Goal: Complete application form: Complete application form

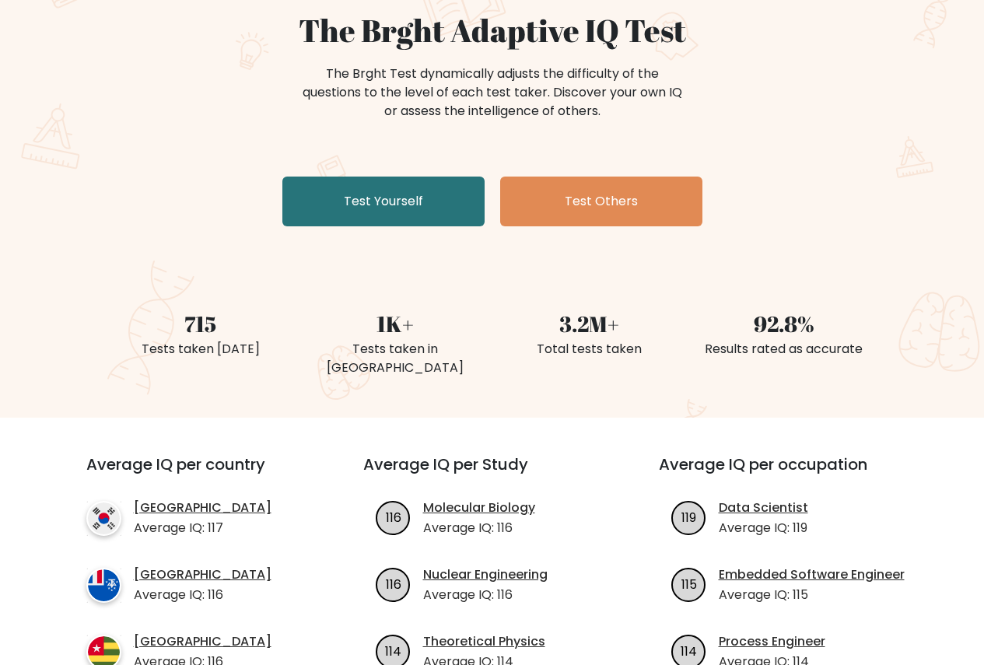
scroll to position [78, 0]
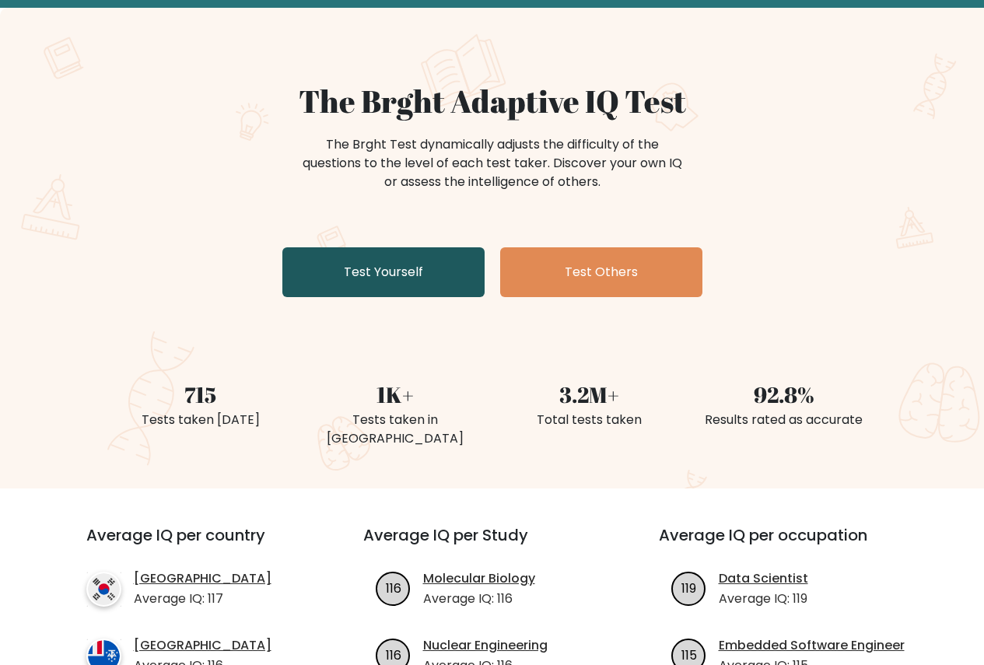
click at [388, 279] on link "Test Yourself" at bounding box center [383, 272] width 202 height 50
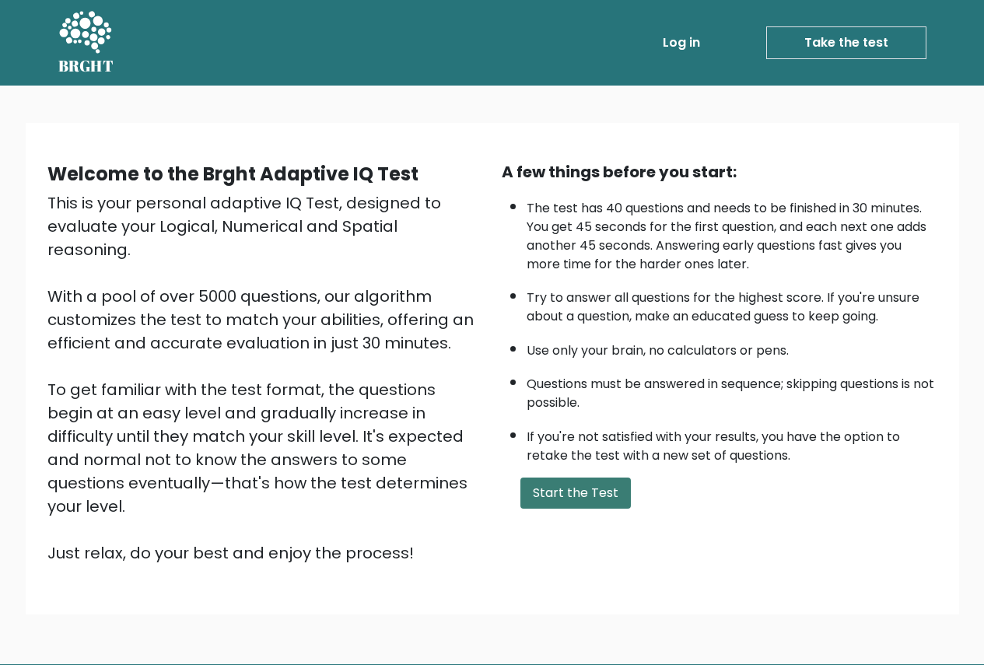
click at [581, 491] on button "Start the Test" at bounding box center [576, 493] width 111 height 31
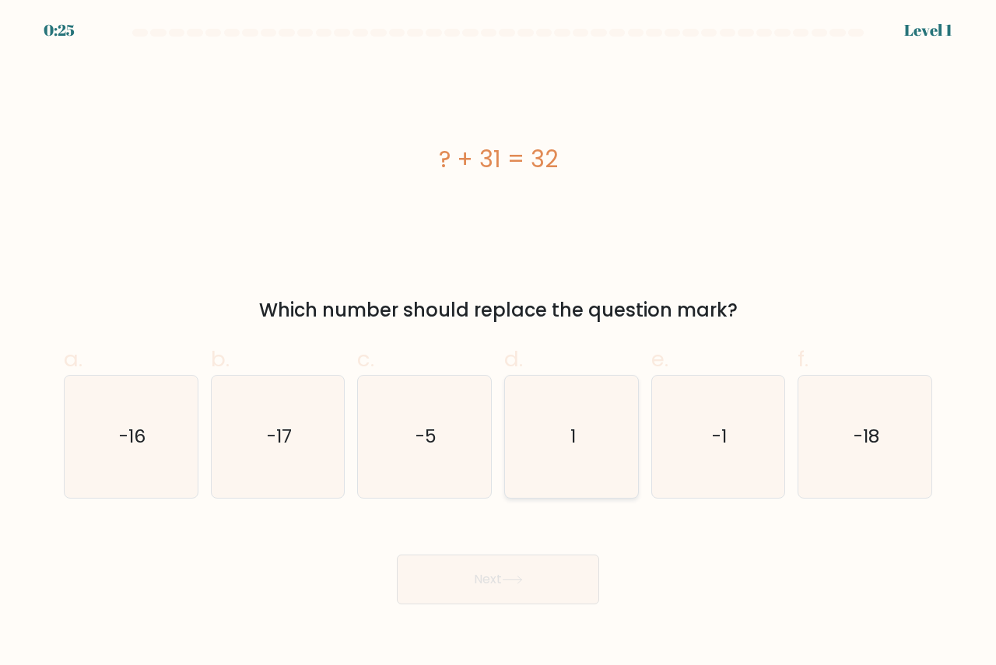
click at [577, 427] on icon "1" at bounding box center [571, 437] width 122 height 122
click at [499, 343] on input "d. 1" at bounding box center [498, 338] width 1 height 10
radio input "true"
click at [507, 576] on icon at bounding box center [512, 580] width 21 height 9
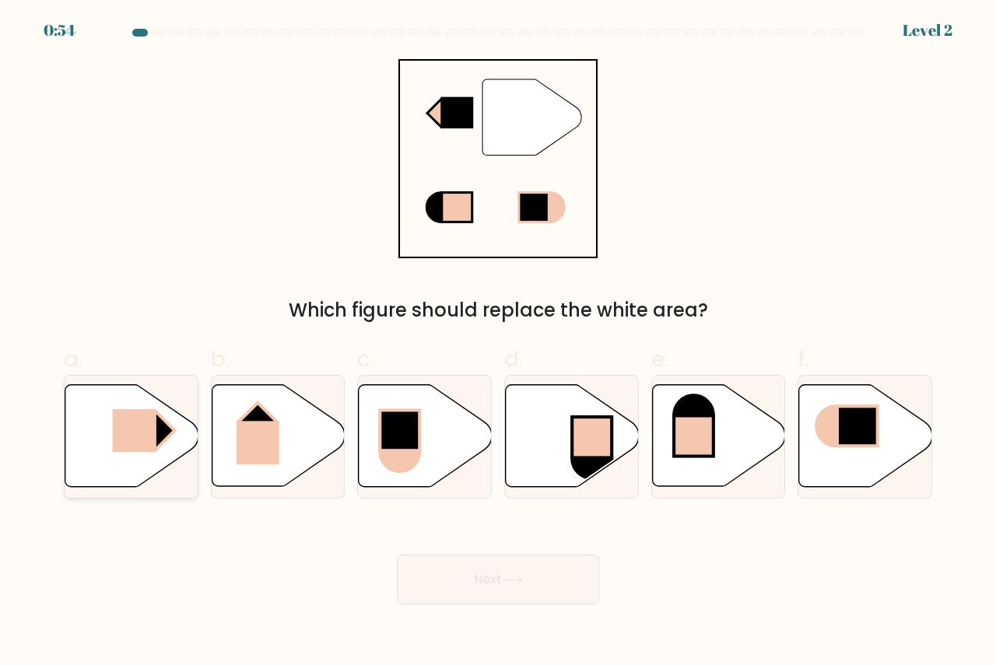
click at [142, 434] on rect at bounding box center [134, 430] width 44 height 43
click at [498, 343] on input "a." at bounding box center [498, 338] width 1 height 10
radio input "true"
click at [517, 583] on icon at bounding box center [512, 580] width 21 height 9
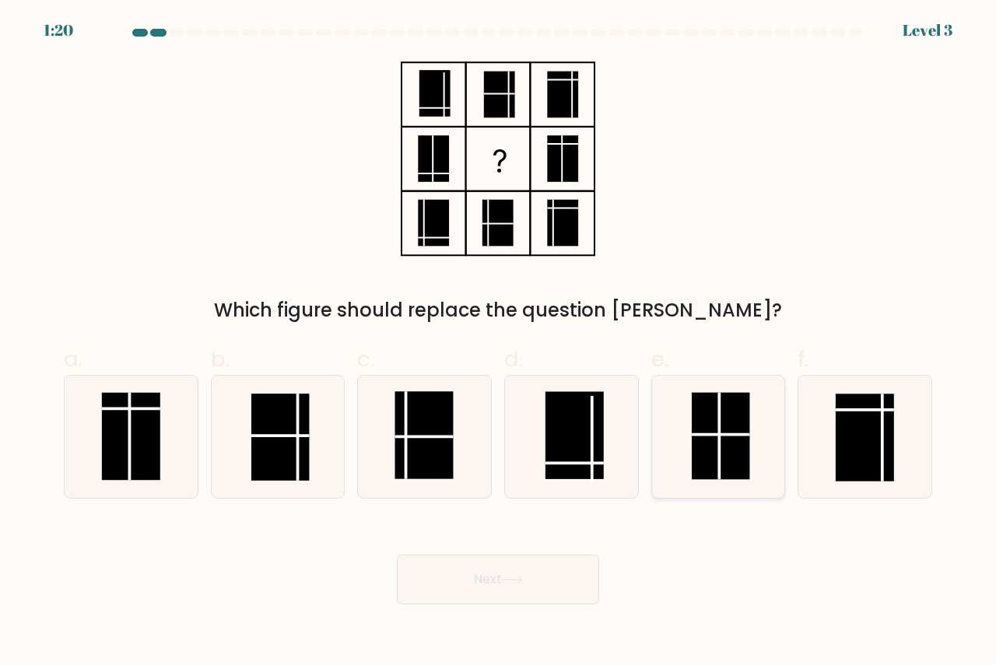
click at [727, 441] on rect at bounding box center [721, 436] width 58 height 87
click at [499, 343] on input "e." at bounding box center [498, 338] width 1 height 10
radio input "true"
click at [500, 580] on button "Next" at bounding box center [498, 580] width 202 height 50
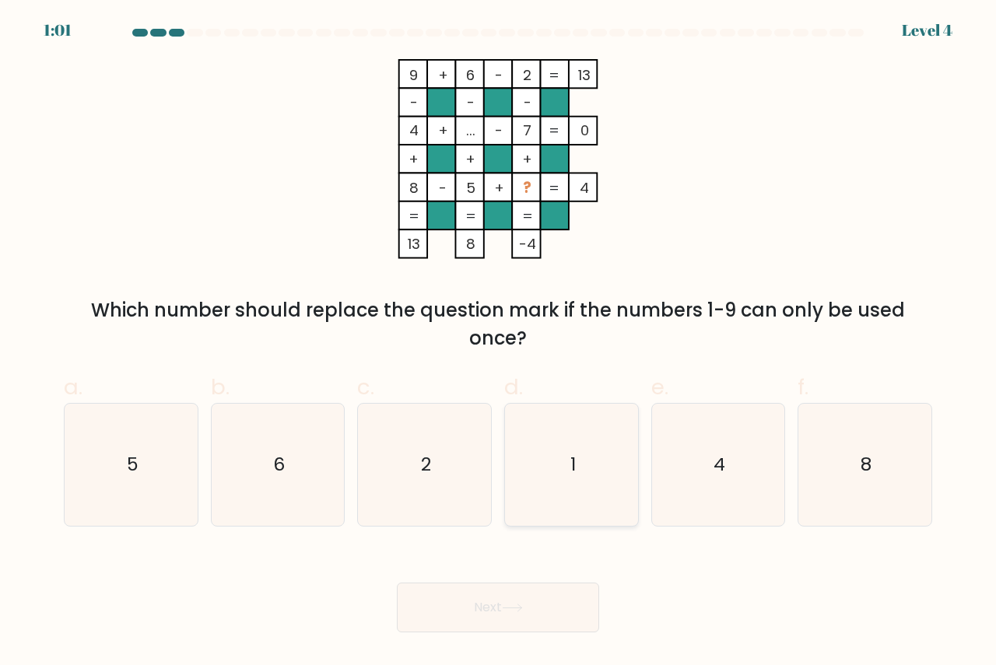
click at [583, 468] on icon "1" at bounding box center [571, 465] width 122 height 122
click at [499, 343] on input "d. 1" at bounding box center [498, 338] width 1 height 10
radio input "true"
click at [541, 598] on button "Next" at bounding box center [498, 608] width 202 height 50
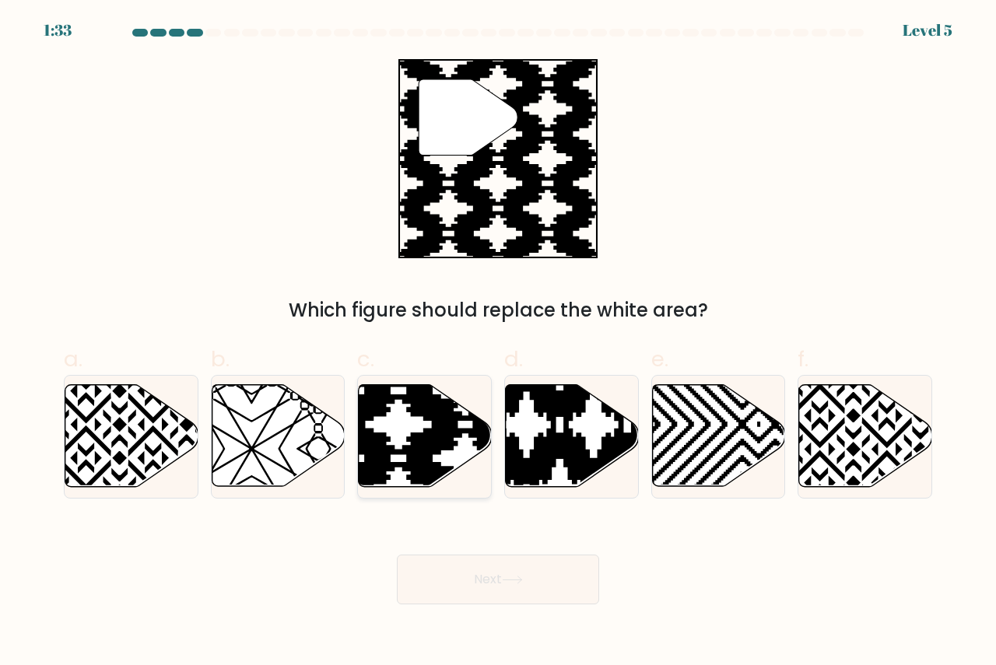
click at [411, 437] on icon at bounding box center [466, 492] width 268 height 268
click at [498, 343] on input "c." at bounding box center [498, 338] width 1 height 10
radio input "true"
click at [440, 570] on button "Next" at bounding box center [498, 580] width 202 height 50
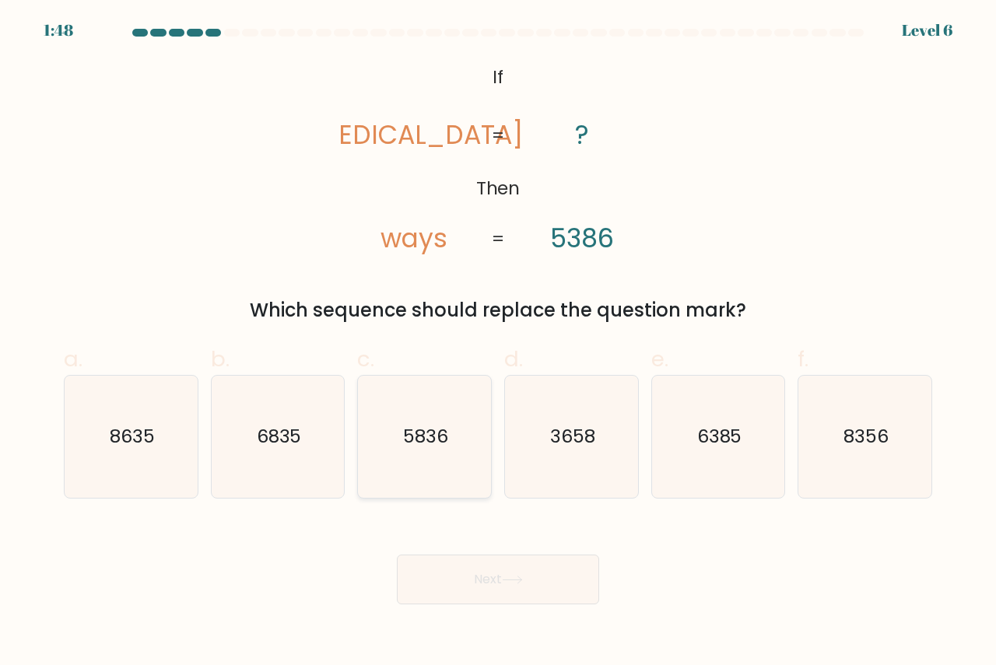
click at [436, 440] on text "5836" at bounding box center [425, 436] width 45 height 26
click at [498, 343] on input "c. 5836" at bounding box center [498, 338] width 1 height 10
radio input "true"
click at [548, 575] on button "Next" at bounding box center [498, 580] width 202 height 50
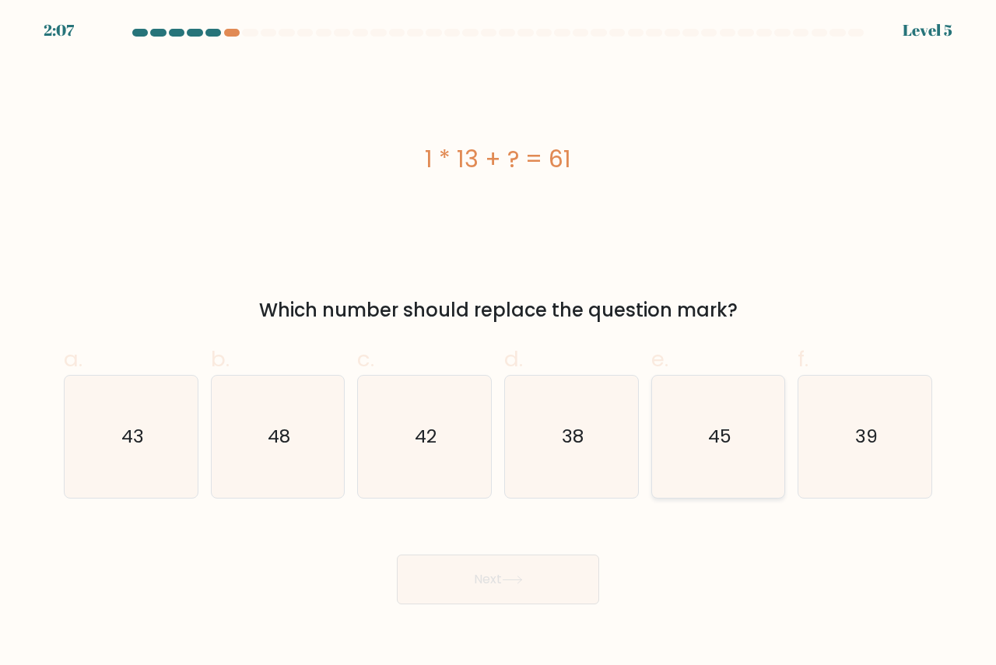
click at [739, 440] on icon "45" at bounding box center [719, 437] width 122 height 122
click at [499, 343] on input "e. 45" at bounding box center [498, 338] width 1 height 10
radio input "true"
click at [542, 567] on button "Next" at bounding box center [498, 580] width 202 height 50
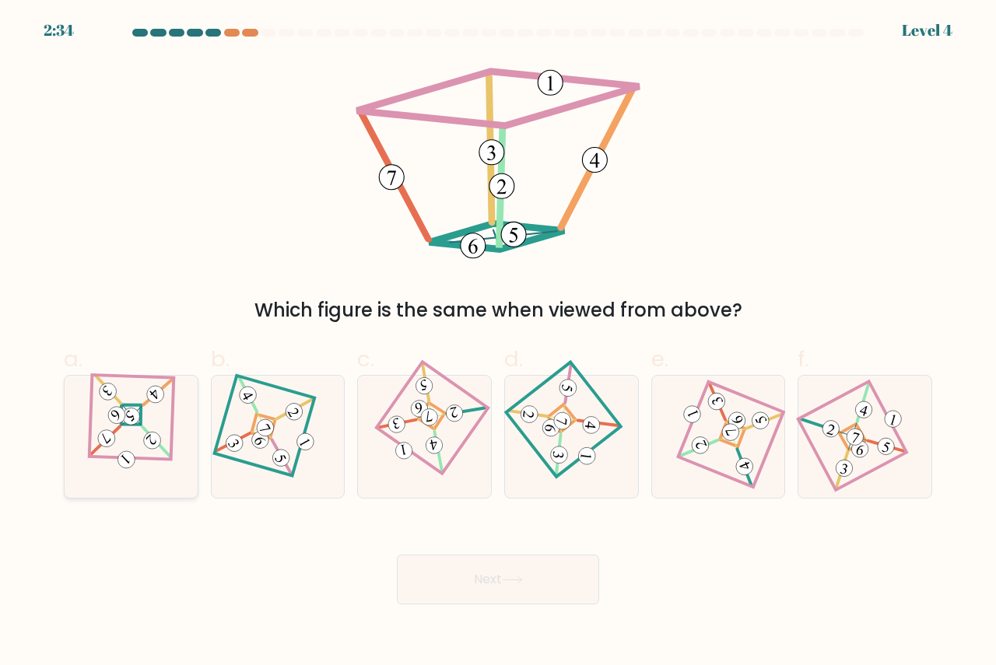
click at [140, 426] on 279 at bounding box center [131, 415] width 21 height 21
click at [498, 343] on input "a." at bounding box center [498, 338] width 1 height 10
radio input "true"
click at [487, 570] on button "Next" at bounding box center [498, 580] width 202 height 50
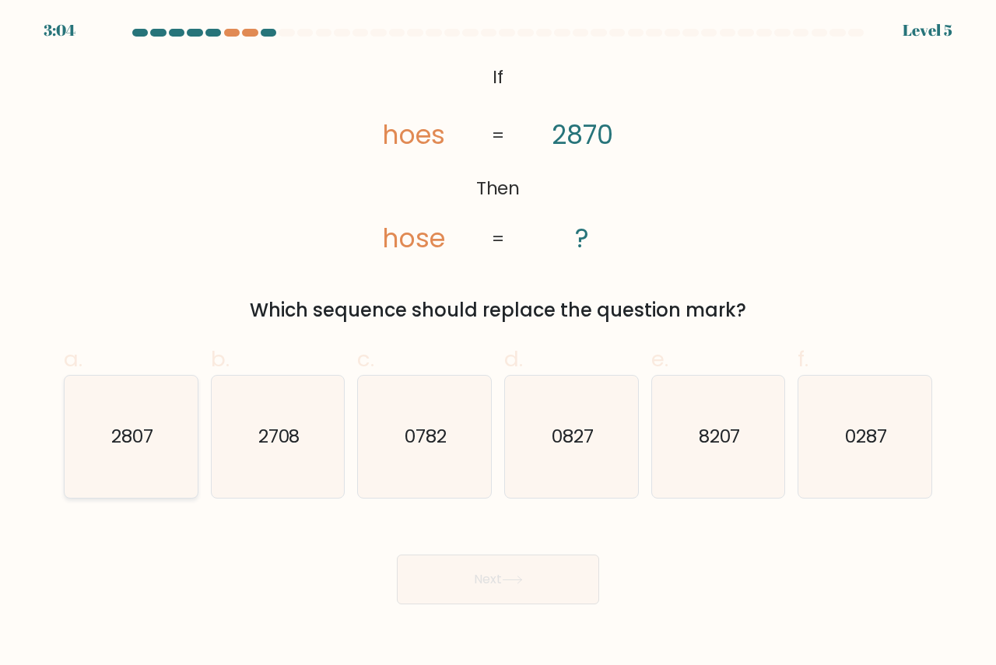
click at [147, 445] on text "2807" at bounding box center [132, 436] width 42 height 26
click at [498, 343] on input "a. 2807" at bounding box center [498, 338] width 1 height 10
radio input "true"
click at [553, 590] on button "Next" at bounding box center [498, 580] width 202 height 50
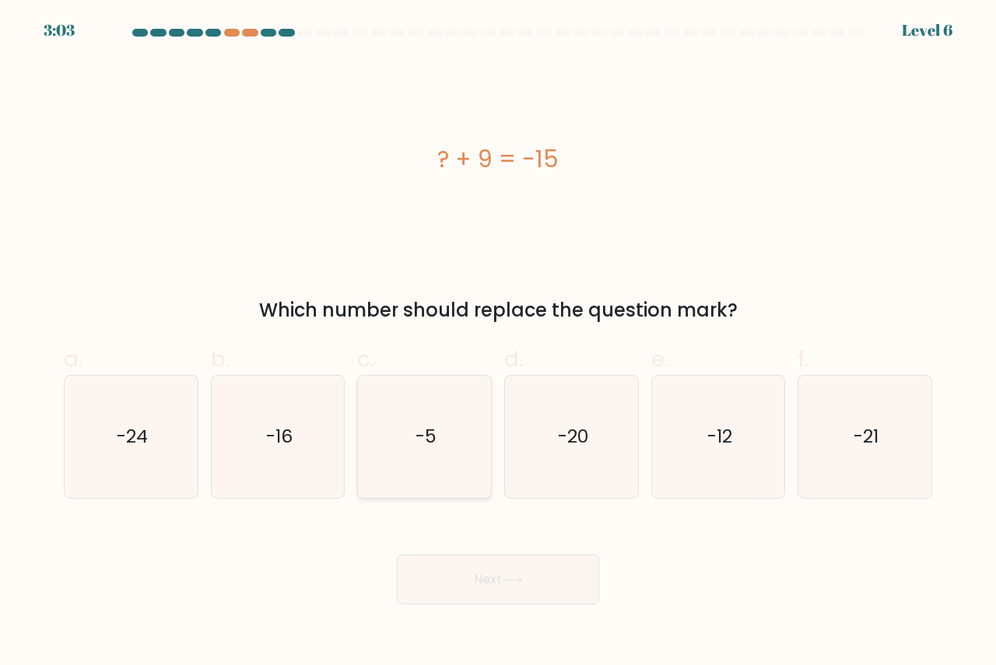
click at [443, 454] on icon "-5" at bounding box center [424, 437] width 122 height 122
click at [498, 343] on input "c. -5" at bounding box center [498, 338] width 1 height 10
radio input "true"
click at [512, 588] on button "Next" at bounding box center [498, 580] width 202 height 50
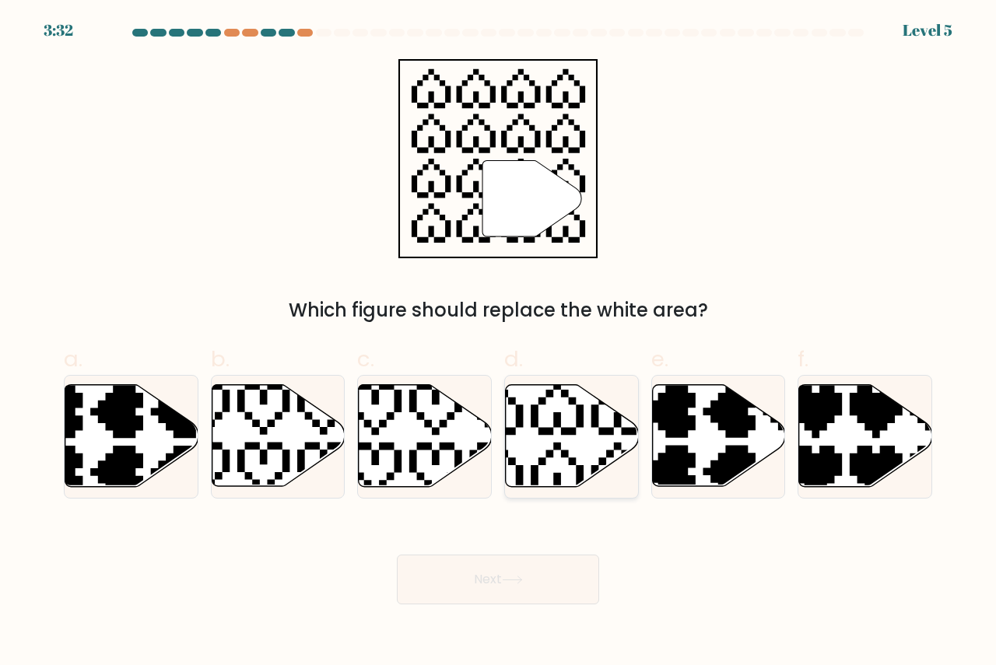
click at [557, 454] on icon at bounding box center [572, 436] width 133 height 102
click at [499, 343] on input "d." at bounding box center [498, 338] width 1 height 10
radio input "true"
click at [474, 570] on button "Next" at bounding box center [498, 580] width 202 height 50
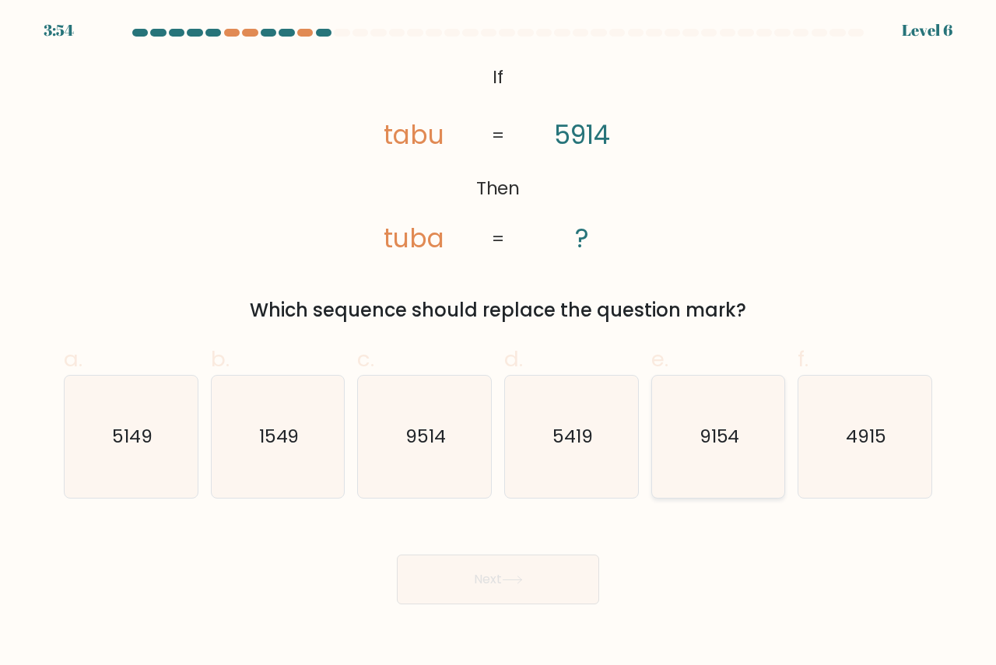
click at [712, 437] on text "9154" at bounding box center [720, 436] width 40 height 26
click at [499, 343] on input "e. 9154" at bounding box center [498, 338] width 1 height 10
radio input "true"
click at [517, 570] on button "Next" at bounding box center [498, 580] width 202 height 50
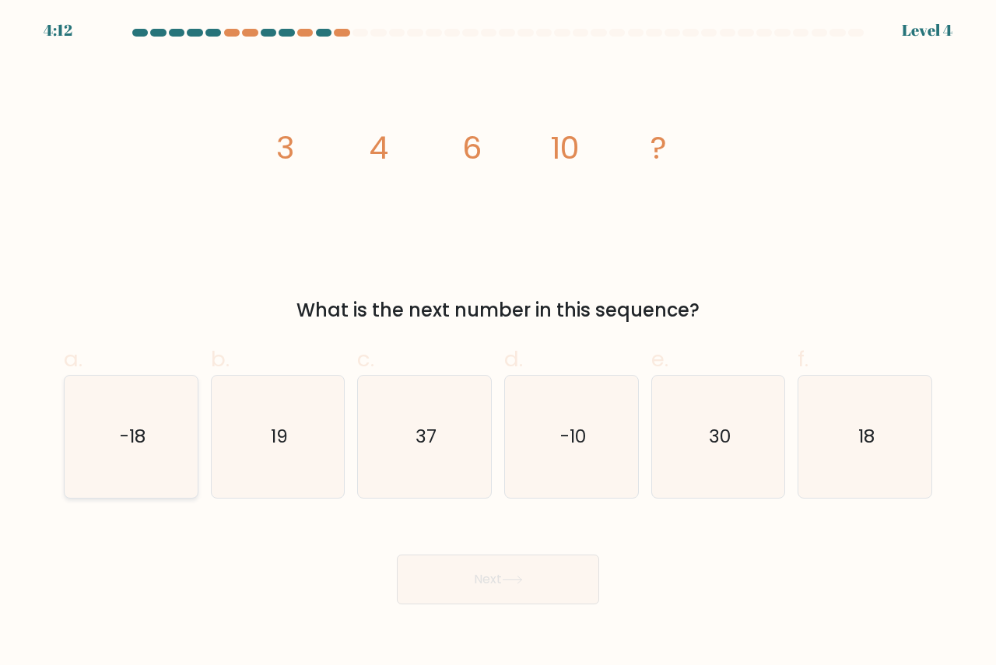
click at [184, 458] on icon "-18" at bounding box center [131, 437] width 122 height 122
click at [498, 343] on input "a. -18" at bounding box center [498, 338] width 1 height 10
radio input "true"
click at [489, 580] on button "Next" at bounding box center [498, 580] width 202 height 50
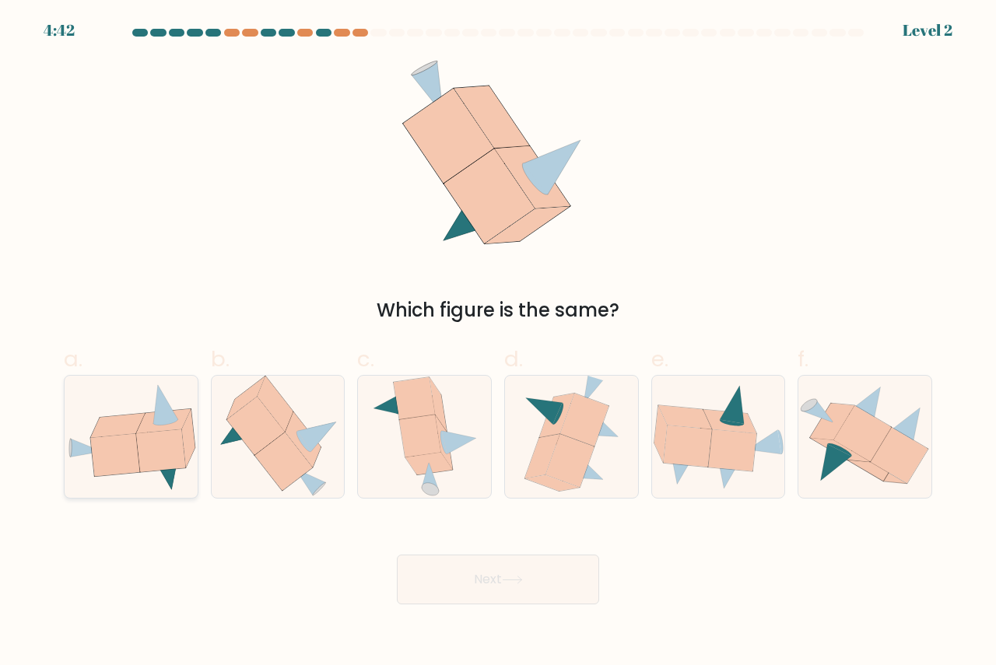
click at [147, 469] on icon at bounding box center [160, 451] width 49 height 43
click at [498, 343] on input "a." at bounding box center [498, 338] width 1 height 10
radio input "true"
click at [488, 574] on button "Next" at bounding box center [498, 580] width 202 height 50
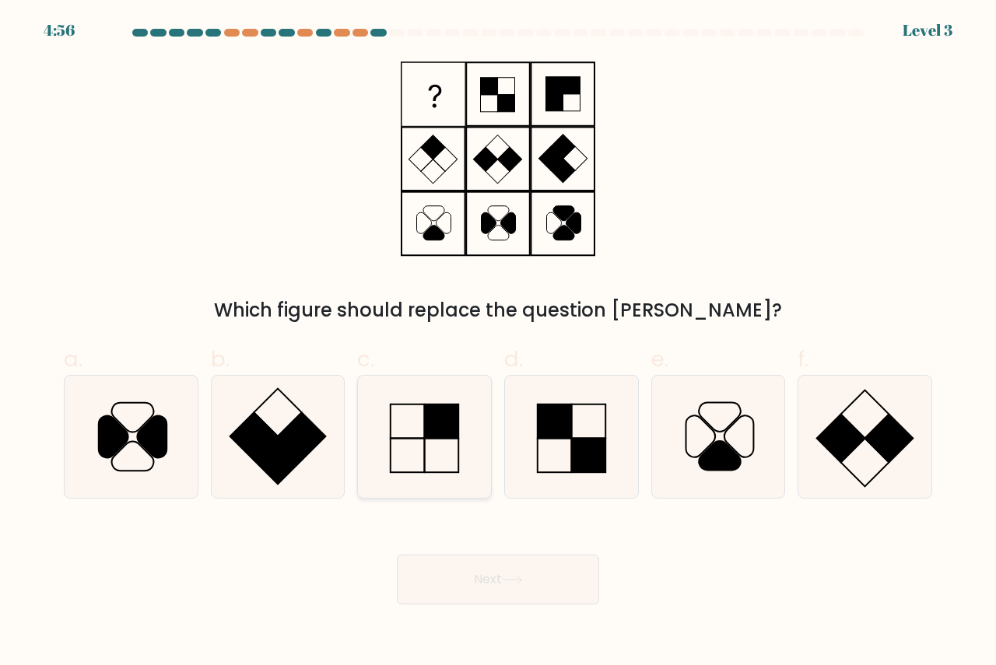
click at [410, 433] on icon at bounding box center [424, 437] width 122 height 122
click at [498, 343] on input "c." at bounding box center [498, 338] width 1 height 10
radio input "true"
click at [567, 563] on button "Next" at bounding box center [498, 580] width 202 height 50
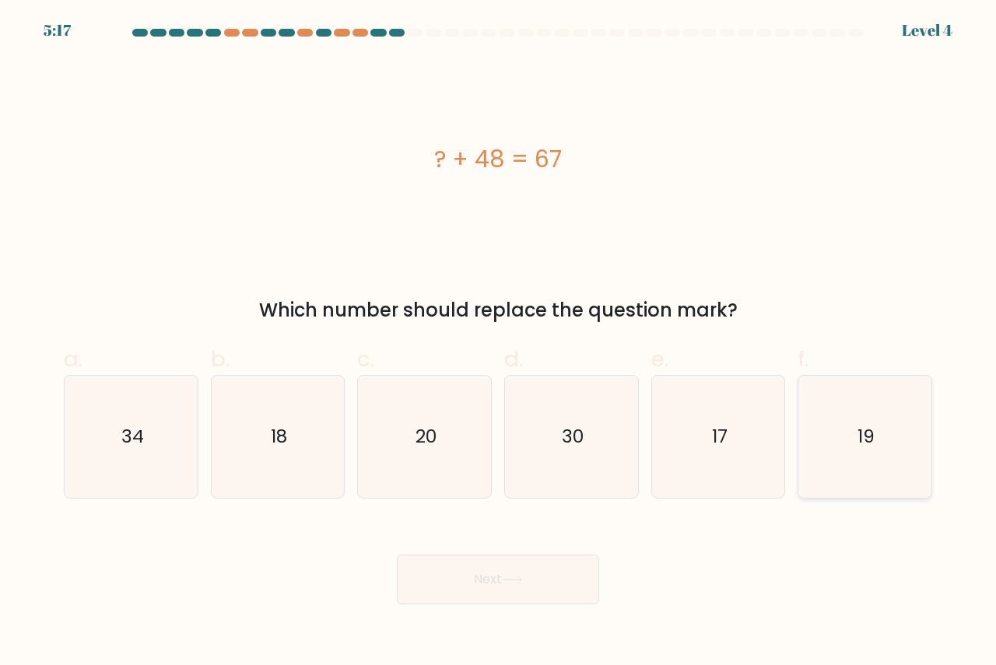
click at [847, 444] on icon "19" at bounding box center [865, 437] width 122 height 122
click at [499, 343] on input "f. 19" at bounding box center [498, 338] width 1 height 10
radio input "true"
click at [539, 582] on button "Next" at bounding box center [498, 580] width 202 height 50
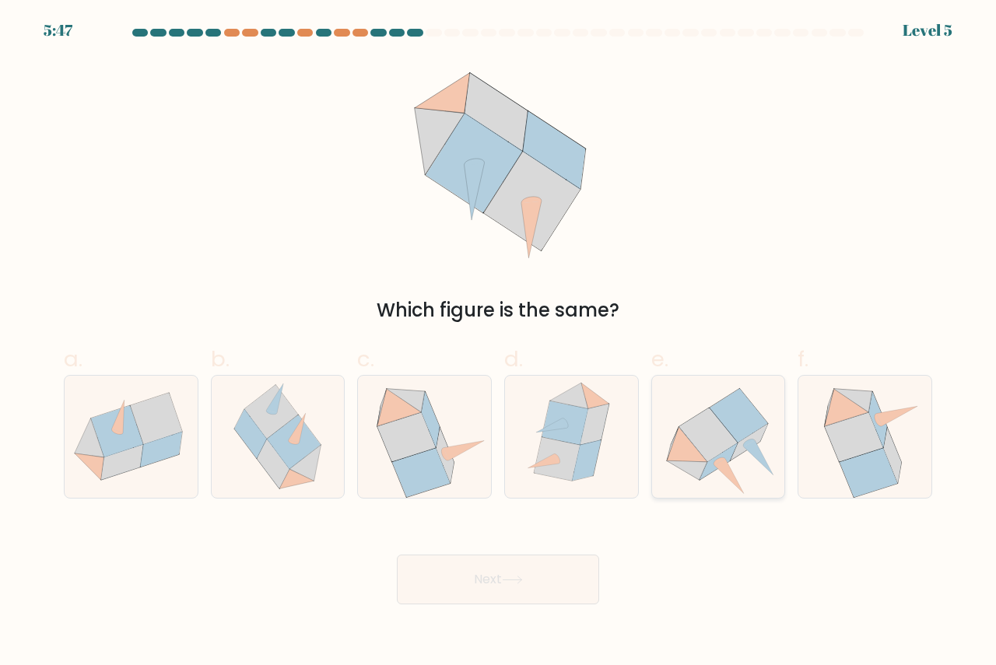
click at [737, 450] on icon at bounding box center [749, 442] width 37 height 37
click at [499, 343] on input "e." at bounding box center [498, 338] width 1 height 10
radio input "true"
click at [517, 570] on button "Next" at bounding box center [498, 580] width 202 height 50
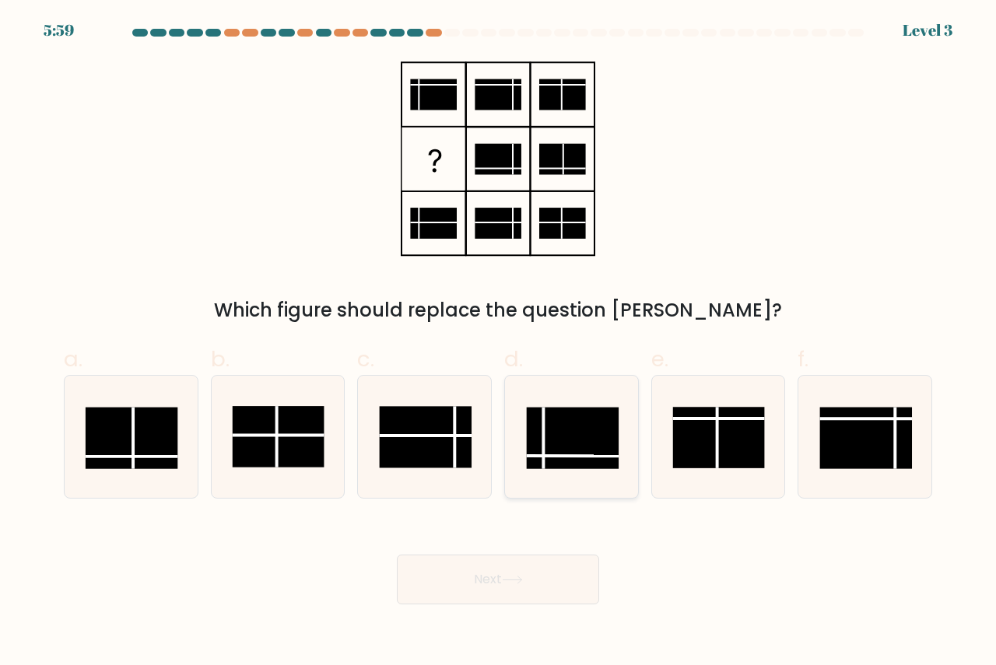
click at [569, 447] on rect at bounding box center [573, 437] width 92 height 61
click at [499, 343] on input "d." at bounding box center [498, 338] width 1 height 10
radio input "true"
click at [542, 578] on button "Next" at bounding box center [498, 580] width 202 height 50
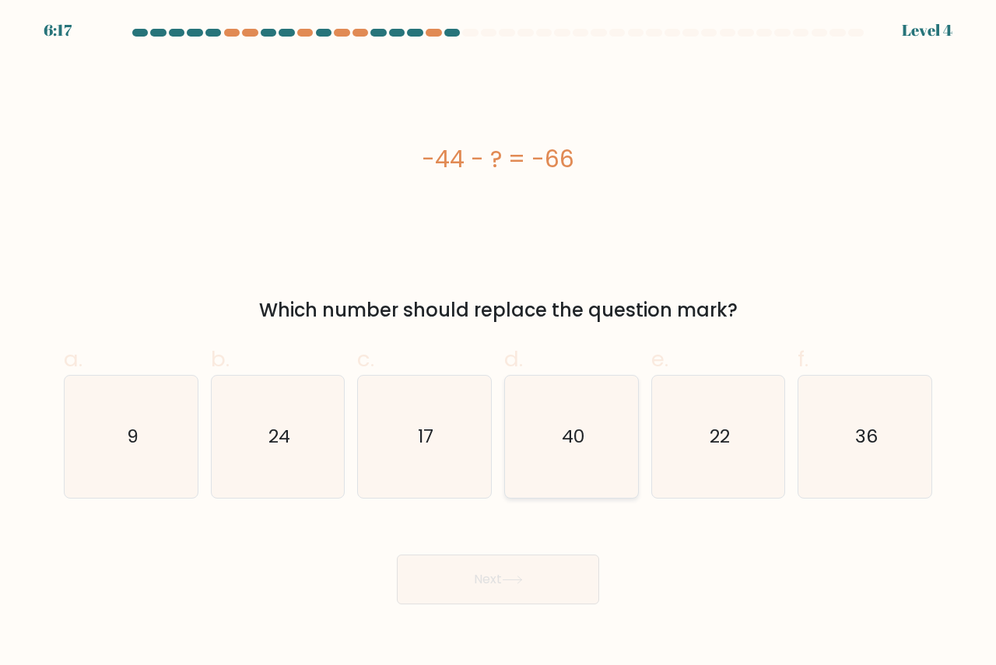
click at [565, 426] on text "40" at bounding box center [572, 436] width 23 height 26
click at [499, 343] on input "d. 40" at bounding box center [498, 338] width 1 height 10
radio input "true"
click at [539, 567] on button "Next" at bounding box center [498, 580] width 202 height 50
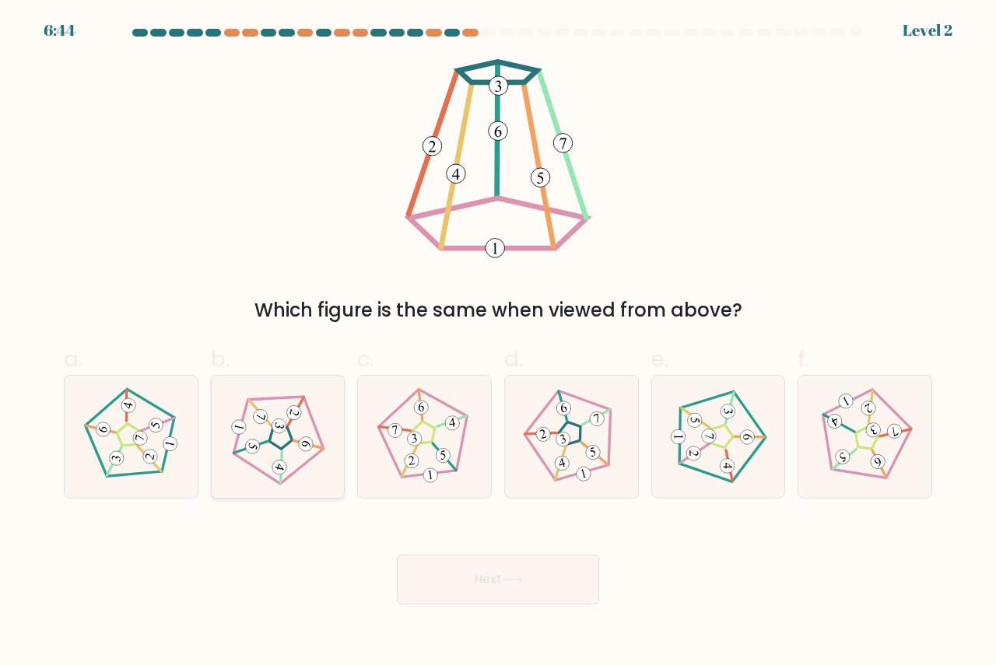
click at [252, 435] on icon at bounding box center [277, 436] width 97 height 97
click at [498, 343] on input "b." at bounding box center [498, 338] width 1 height 10
radio input "true"
click at [532, 570] on button "Next" at bounding box center [498, 580] width 202 height 50
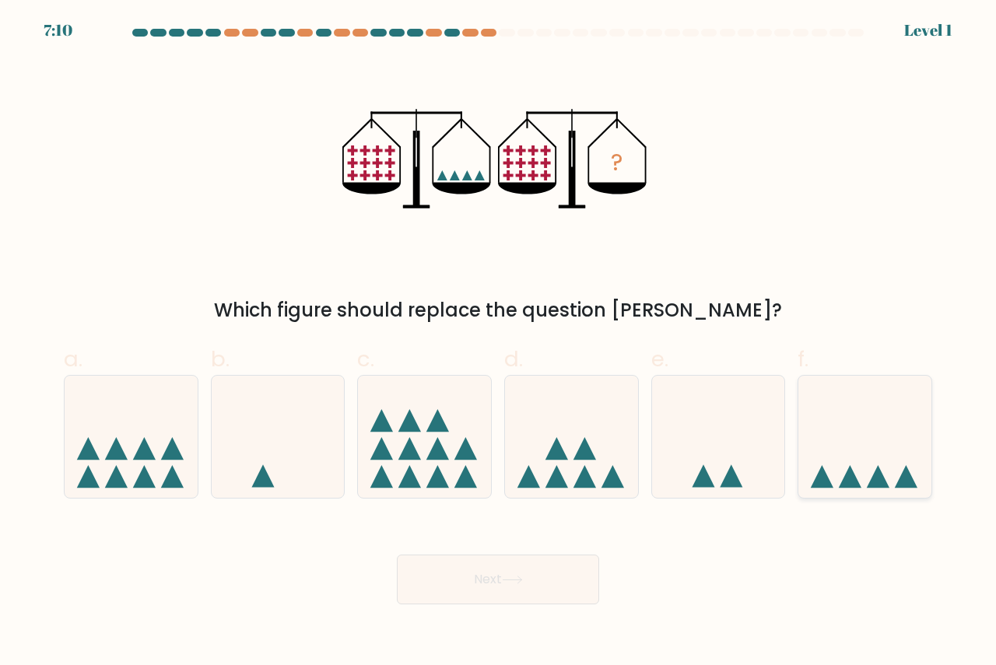
click at [857, 472] on icon at bounding box center [864, 436] width 133 height 110
click at [499, 343] on input "f." at bounding box center [498, 338] width 1 height 10
radio input "true"
click at [549, 568] on button "Next" at bounding box center [498, 580] width 202 height 50
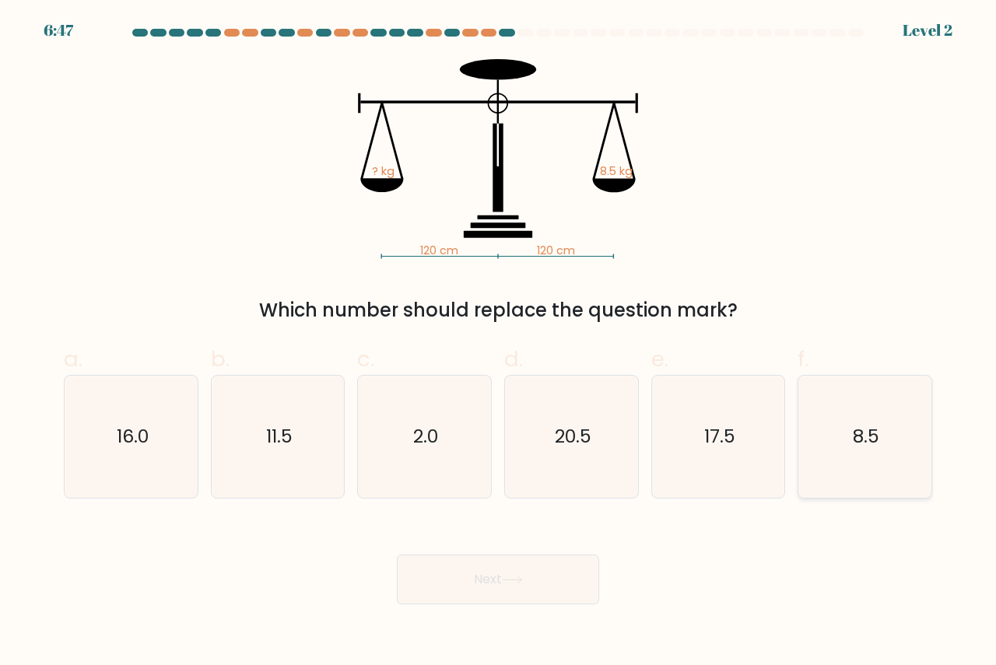
click at [872, 432] on text "8.5" at bounding box center [866, 436] width 26 height 26
click at [499, 343] on input "f. 8.5" at bounding box center [498, 338] width 1 height 10
radio input "true"
click at [496, 571] on button "Next" at bounding box center [498, 580] width 202 height 50
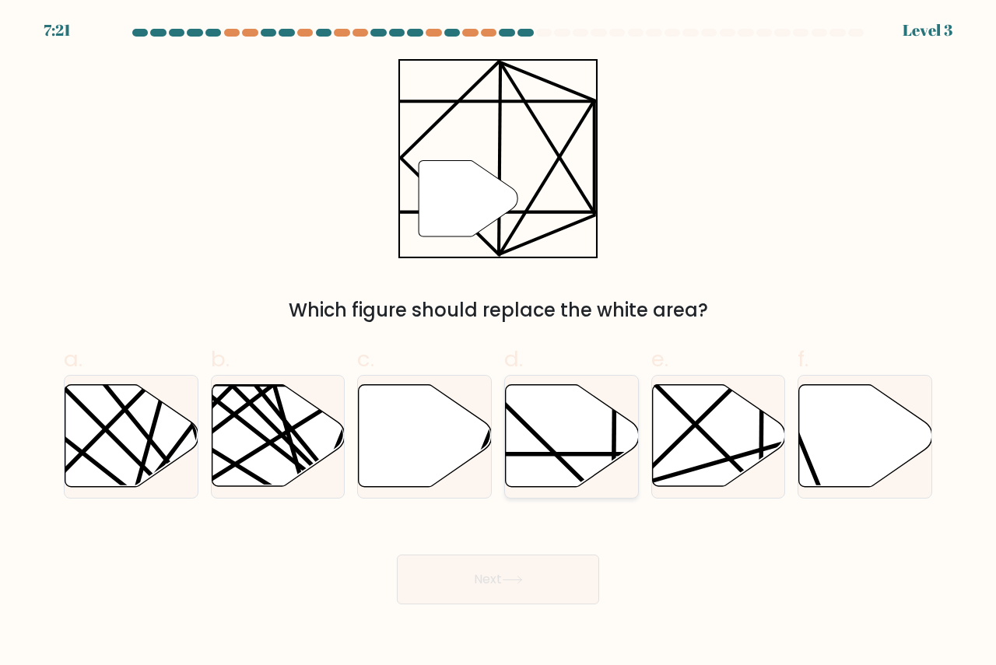
click at [548, 447] on icon at bounding box center [612, 381] width 260 height 259
click at [499, 343] on input "d." at bounding box center [498, 338] width 1 height 10
radio input "true"
click at [512, 568] on button "Next" at bounding box center [498, 580] width 202 height 50
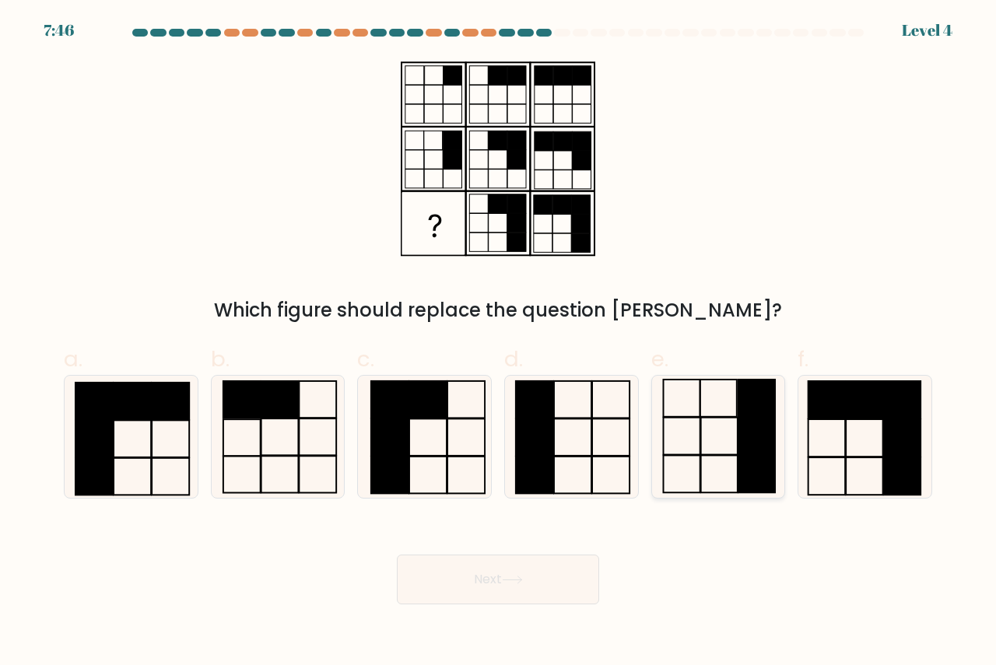
click at [727, 439] on icon at bounding box center [719, 437] width 122 height 122
click at [499, 343] on input "e." at bounding box center [498, 338] width 1 height 10
radio input "true"
click at [524, 568] on button "Next" at bounding box center [498, 580] width 202 height 50
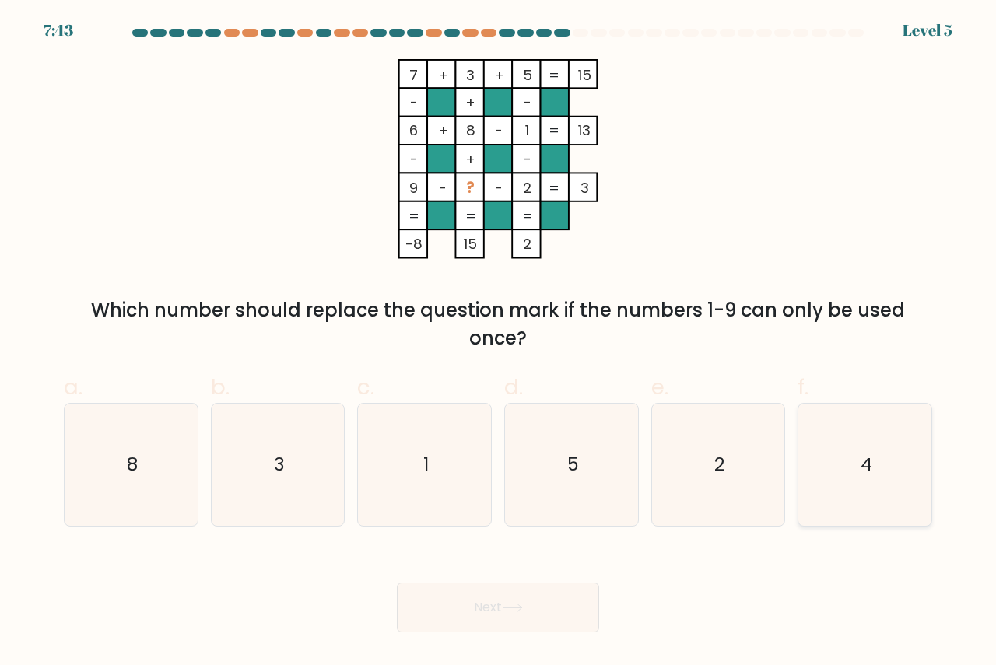
click at [893, 459] on icon "4" at bounding box center [865, 465] width 122 height 122
click at [499, 343] on input "f. 4" at bounding box center [498, 338] width 1 height 10
radio input "true"
click at [492, 617] on button "Next" at bounding box center [498, 608] width 202 height 50
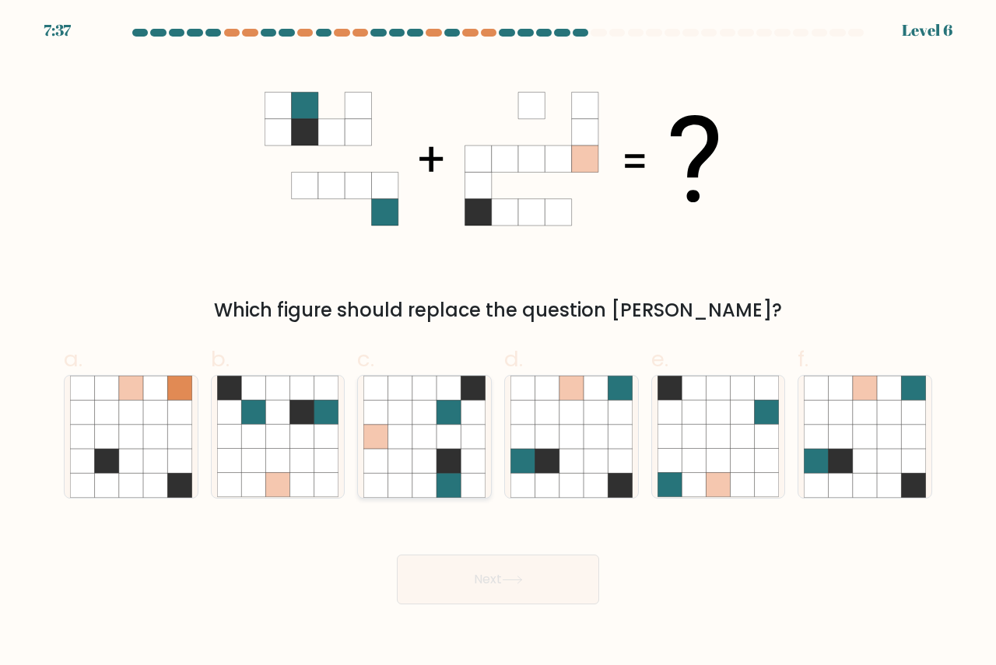
click at [435, 424] on icon at bounding box center [424, 437] width 122 height 122
click at [498, 343] on input "c." at bounding box center [498, 338] width 1 height 10
radio input "true"
click at [499, 576] on button "Next" at bounding box center [498, 580] width 202 height 50
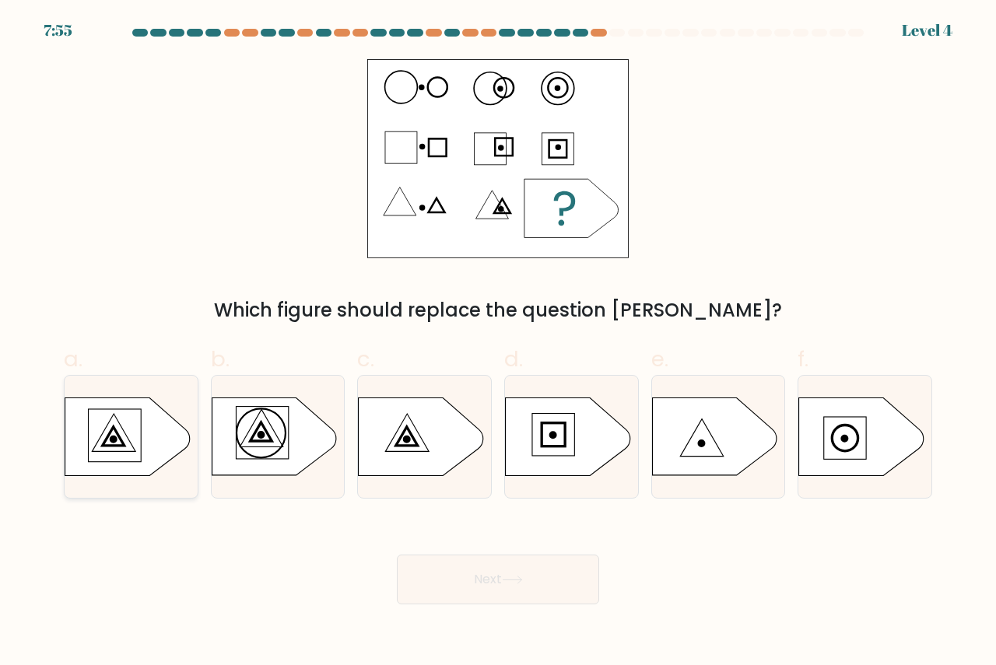
click at [119, 444] on icon at bounding box center [114, 435] width 22 height 19
click at [498, 343] on input "a." at bounding box center [498, 338] width 1 height 10
radio input "true"
click at [548, 587] on button "Next" at bounding box center [498, 580] width 202 height 50
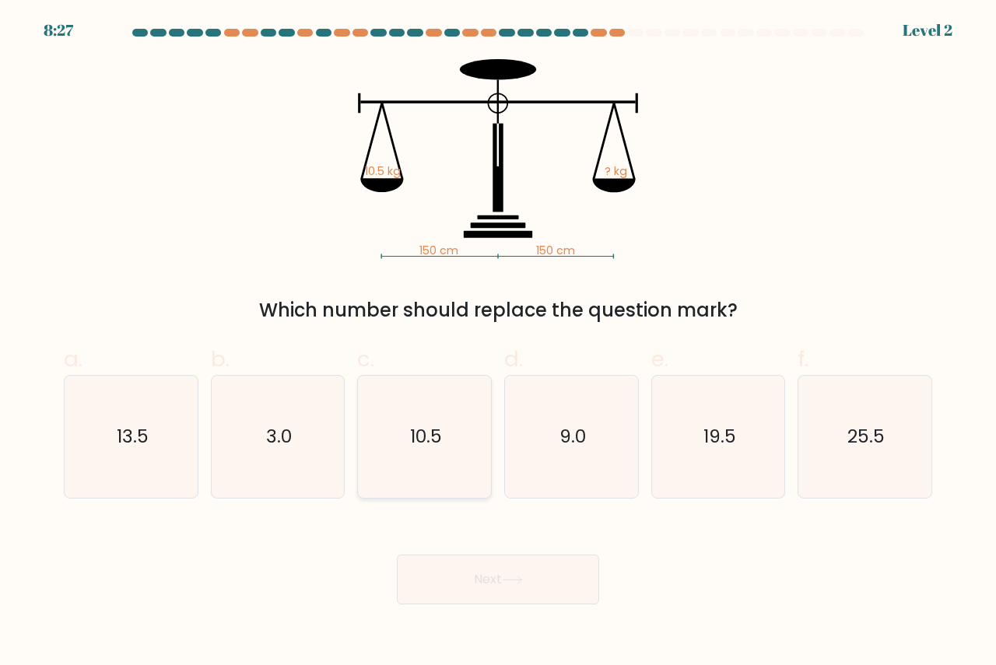
click at [419, 444] on text "10.5" at bounding box center [426, 436] width 32 height 26
click at [498, 343] on input "c. 10.5" at bounding box center [498, 338] width 1 height 10
radio input "true"
click at [496, 574] on button "Next" at bounding box center [498, 580] width 202 height 50
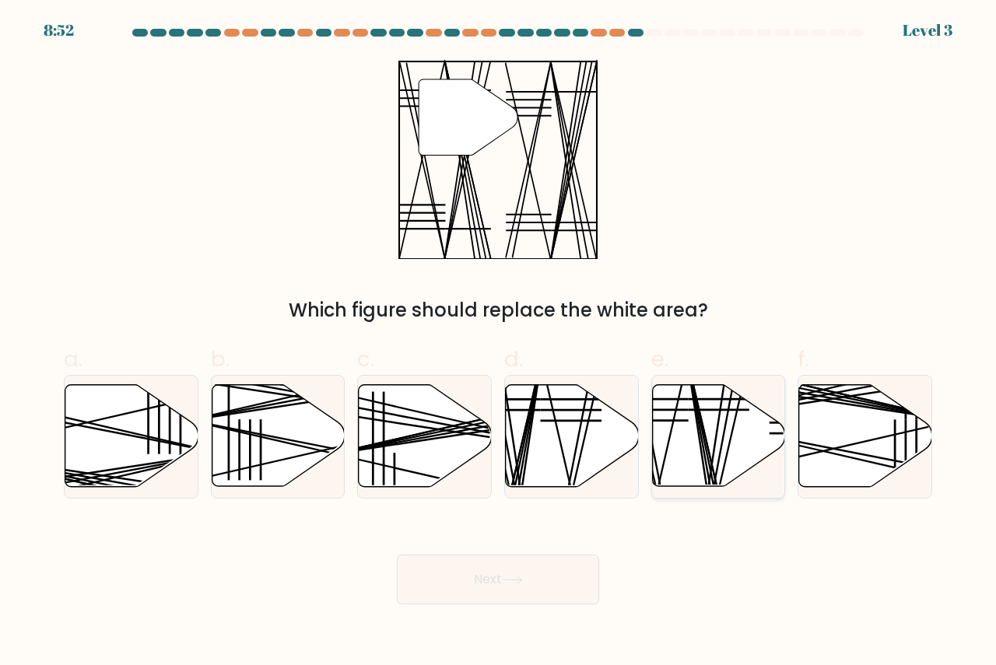
click at [721, 441] on icon at bounding box center [718, 436] width 133 height 102
click at [499, 343] on input "e." at bounding box center [498, 338] width 1 height 10
radio input "true"
click at [501, 579] on button "Next" at bounding box center [498, 580] width 202 height 50
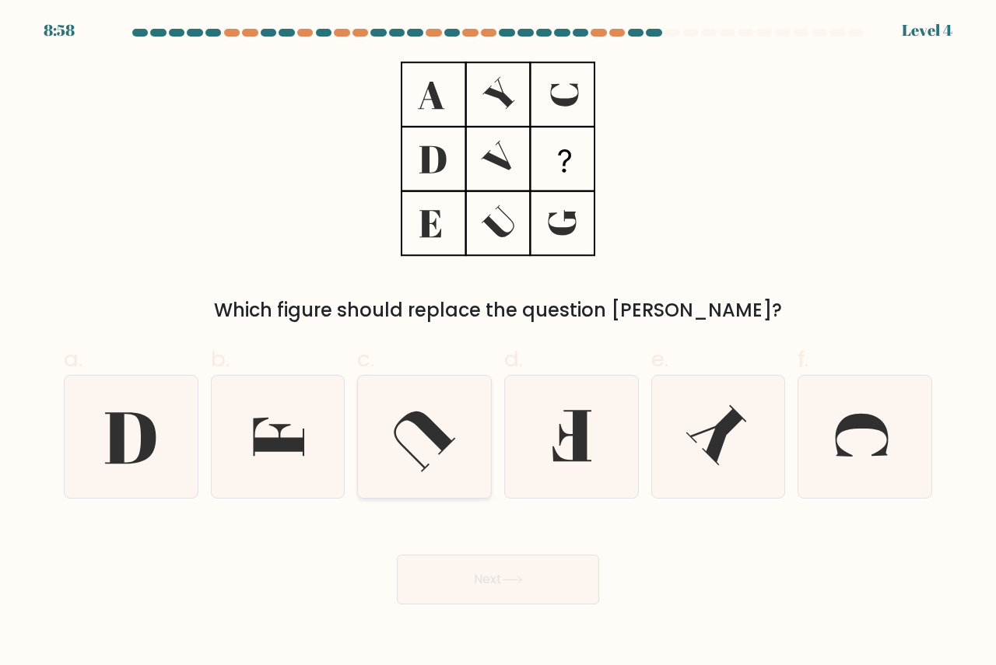
click at [447, 418] on icon at bounding box center [424, 437] width 122 height 122
click at [498, 343] on input "c." at bounding box center [498, 338] width 1 height 10
radio input "true"
click at [492, 570] on button "Next" at bounding box center [498, 580] width 202 height 50
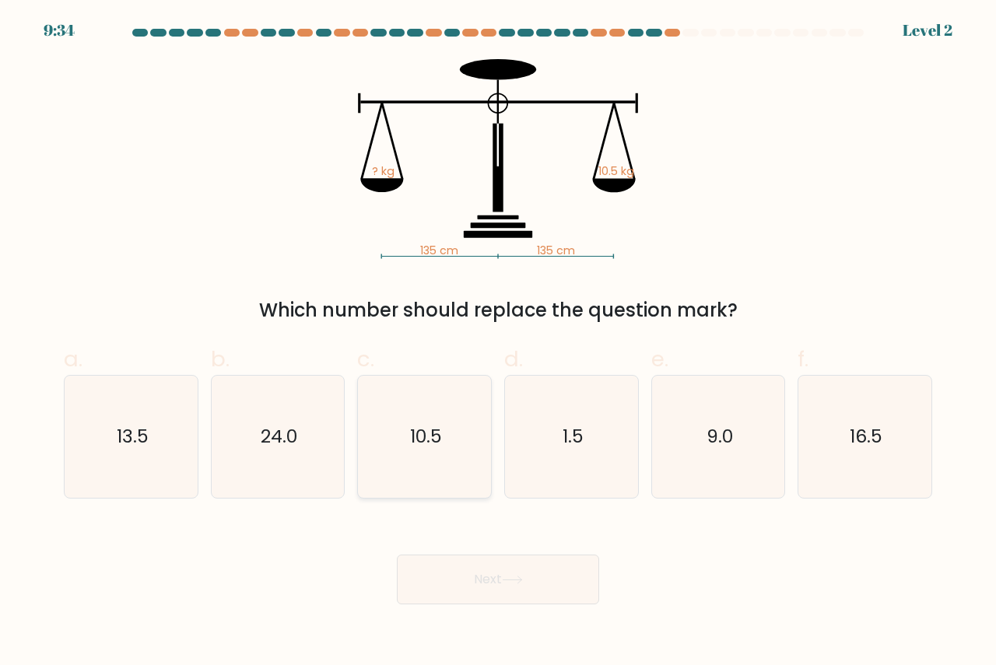
click at [426, 435] on text "10.5" at bounding box center [426, 436] width 32 height 26
click at [498, 343] on input "c. 10.5" at bounding box center [498, 338] width 1 height 10
radio input "true"
click at [510, 574] on button "Next" at bounding box center [498, 580] width 202 height 50
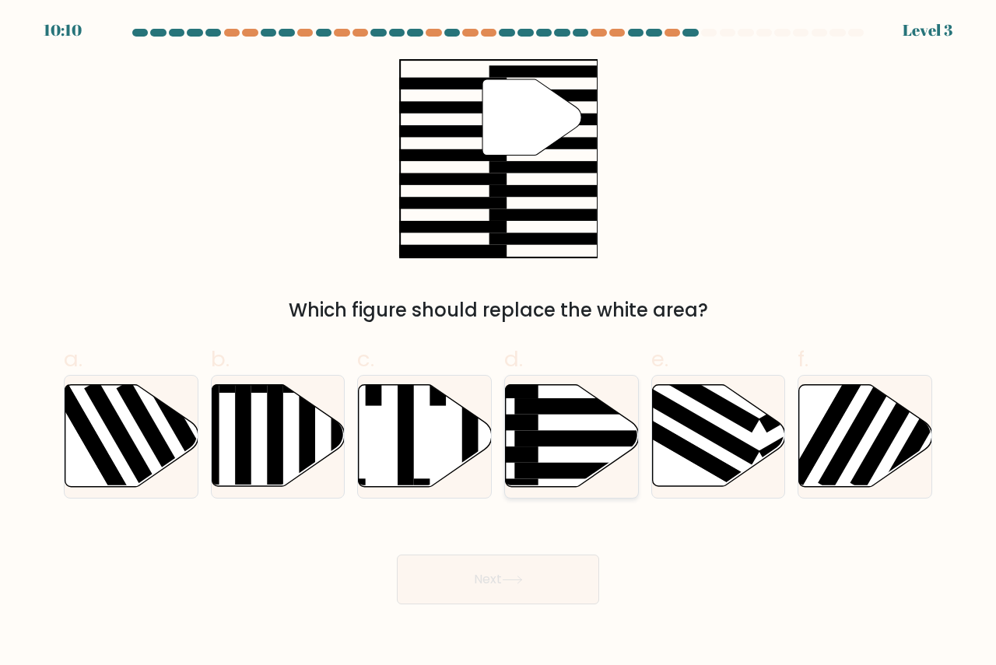
click at [542, 456] on icon at bounding box center [572, 436] width 133 height 102
click at [499, 343] on input "d." at bounding box center [498, 338] width 1 height 10
radio input "true"
click at [540, 581] on button "Next" at bounding box center [498, 580] width 202 height 50
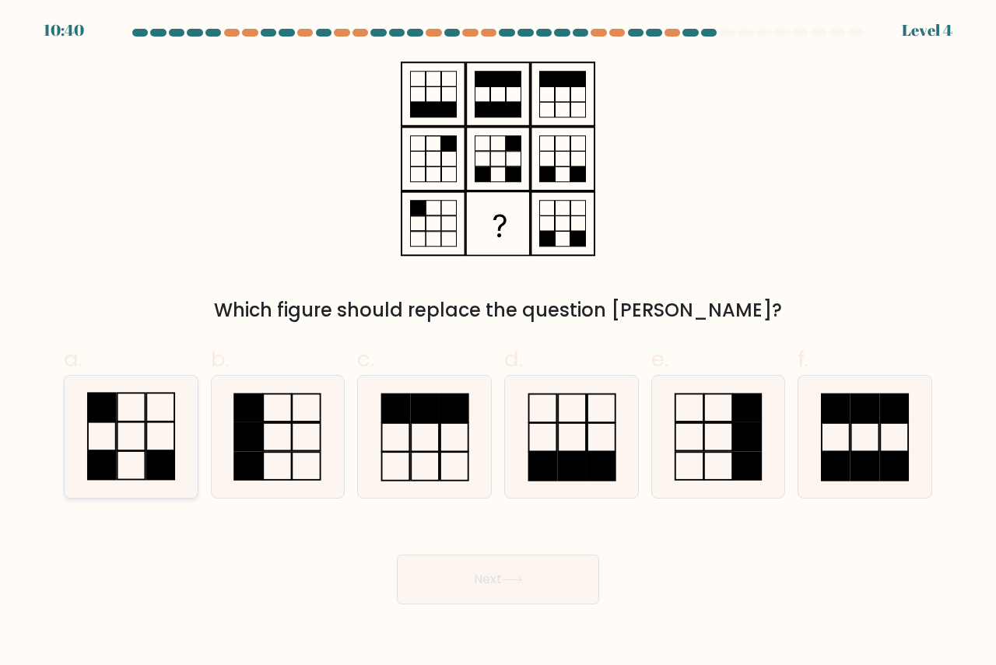
click at [151, 423] on icon at bounding box center [131, 437] width 122 height 122
click at [498, 343] on input "a." at bounding box center [498, 338] width 1 height 10
radio input "true"
click at [499, 574] on button "Next" at bounding box center [498, 580] width 202 height 50
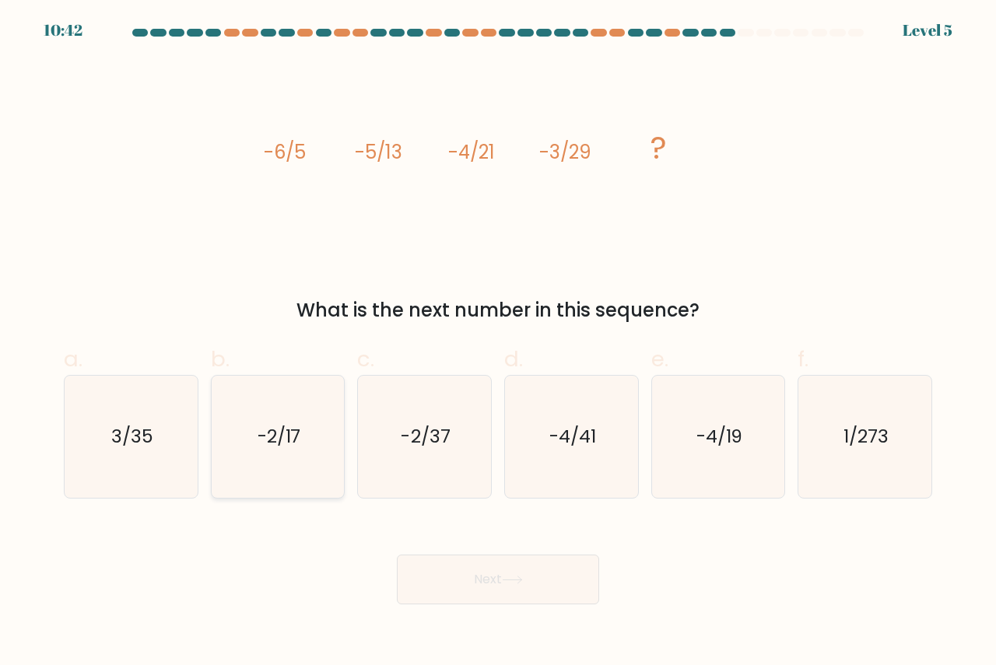
click at [300, 438] on text "-2/17" at bounding box center [280, 436] width 44 height 26
click at [498, 343] on input "b. -2/17" at bounding box center [498, 338] width 1 height 10
radio input "true"
click at [510, 563] on button "Next" at bounding box center [498, 580] width 202 height 50
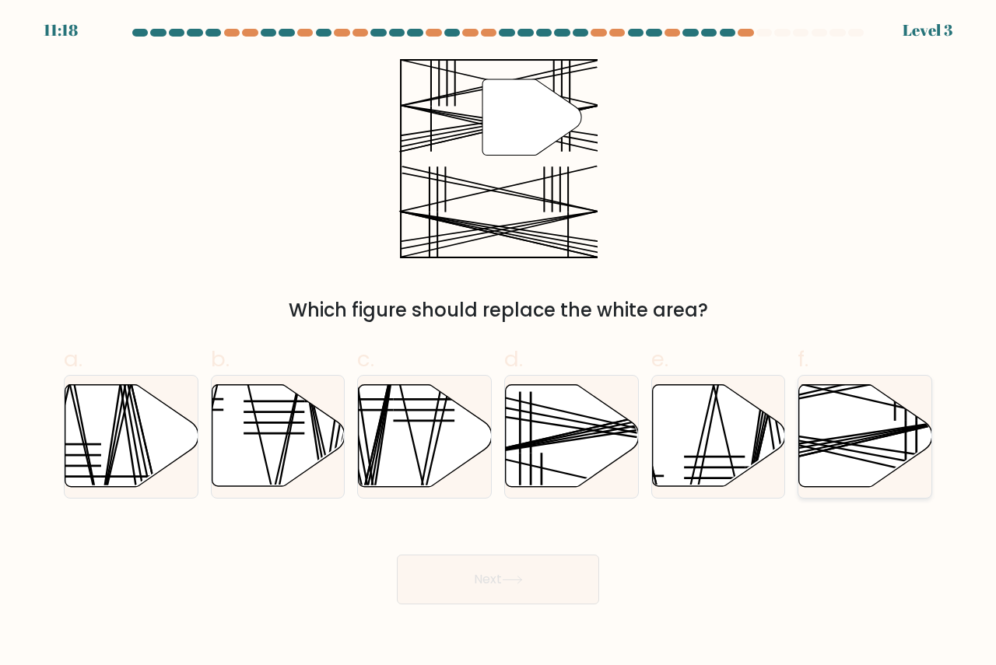
click at [868, 432] on icon at bounding box center [865, 436] width 133 height 102
click at [499, 343] on input "f." at bounding box center [498, 338] width 1 height 10
radio input "true"
click at [545, 589] on button "Next" at bounding box center [498, 580] width 202 height 50
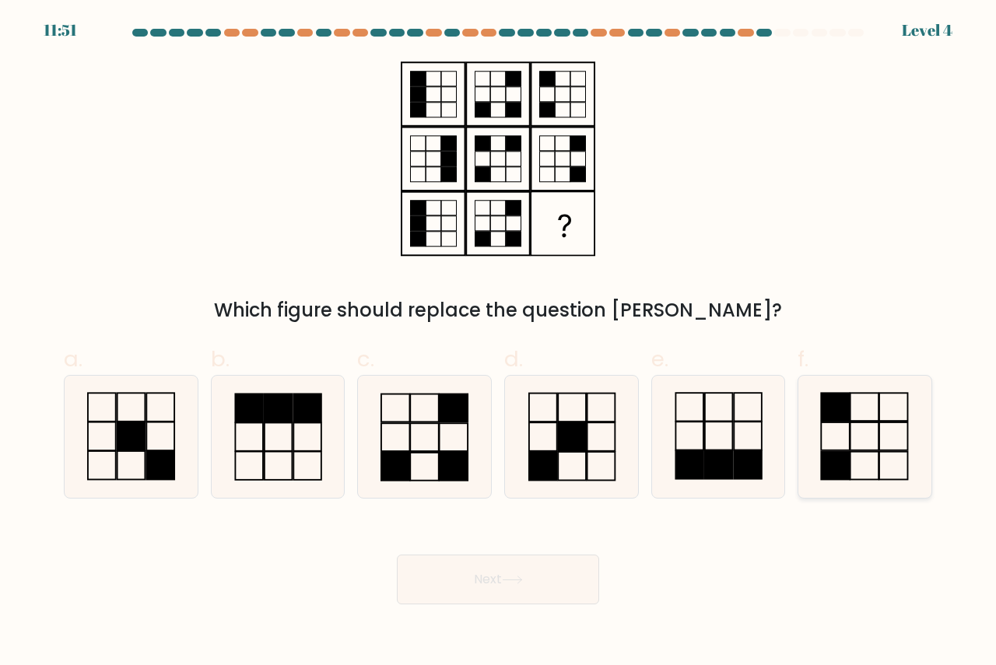
click at [889, 422] on icon at bounding box center [865, 437] width 122 height 122
click at [499, 343] on input "f." at bounding box center [498, 338] width 1 height 10
radio input "true"
click at [556, 561] on button "Next" at bounding box center [498, 580] width 202 height 50
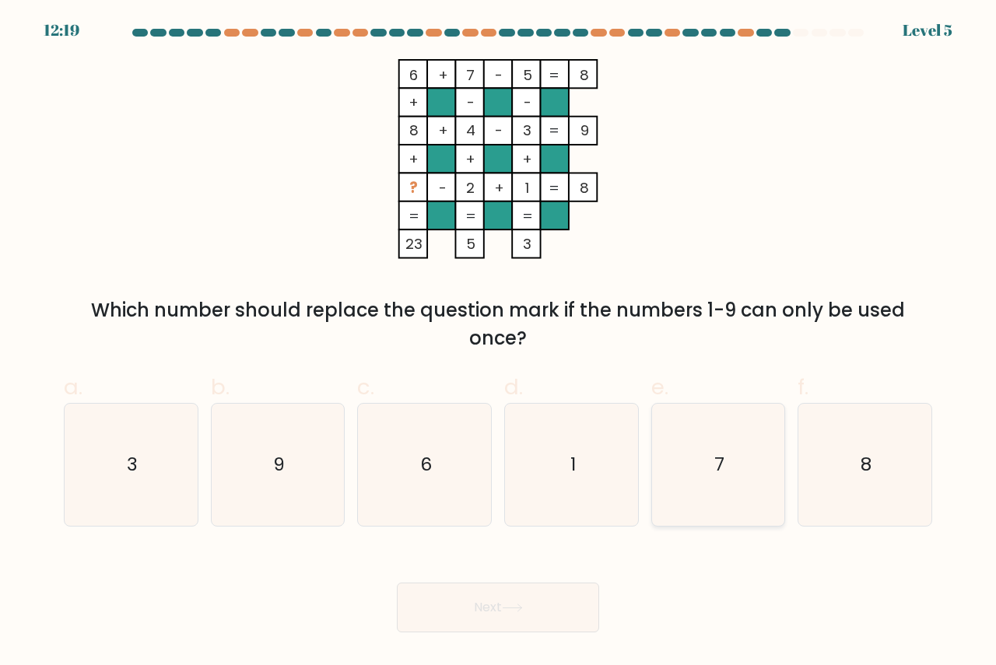
click at [729, 473] on icon "7" at bounding box center [719, 465] width 122 height 122
click at [499, 343] on input "e. 7" at bounding box center [498, 338] width 1 height 10
radio input "true"
drag, startPoint x: 484, startPoint y: 601, endPoint x: 486, endPoint y: 591, distance: 9.5
click at [486, 595] on button "Next" at bounding box center [498, 608] width 202 height 50
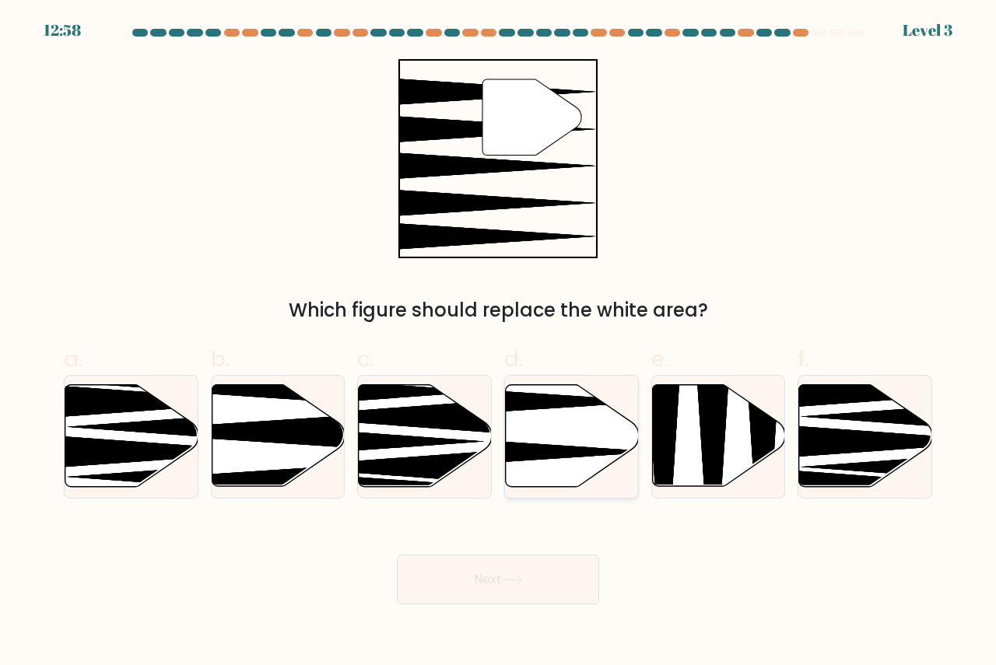
click at [574, 431] on icon at bounding box center [572, 436] width 133 height 102
click at [499, 343] on input "d." at bounding box center [498, 338] width 1 height 10
radio input "true"
click at [493, 583] on button "Next" at bounding box center [498, 580] width 202 height 50
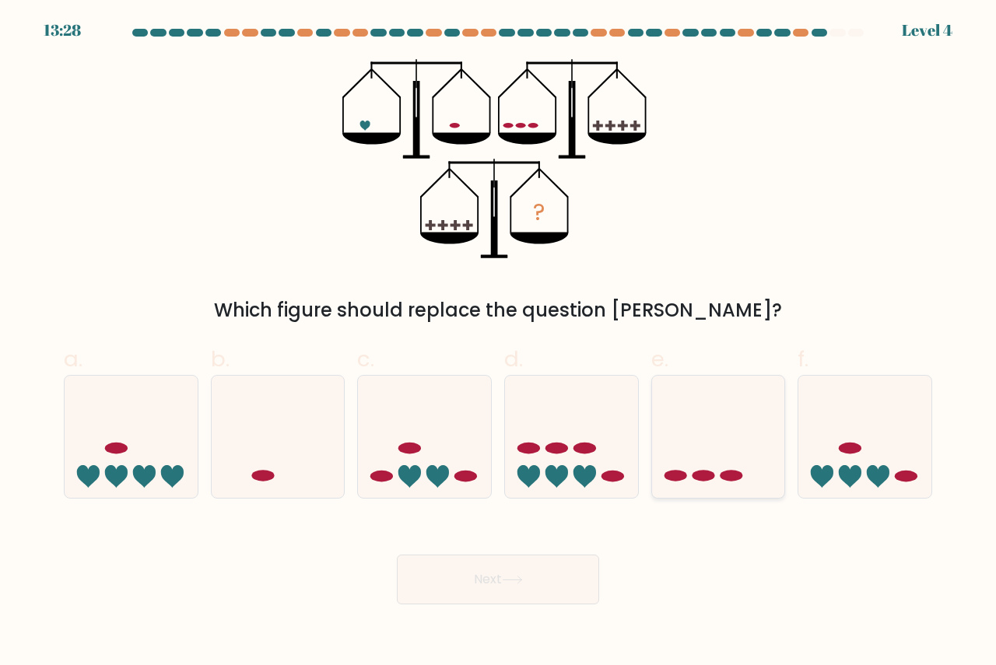
click at [731, 426] on icon at bounding box center [718, 436] width 133 height 110
click at [499, 343] on input "e." at bounding box center [498, 338] width 1 height 10
radio input "true"
click at [534, 588] on button "Next" at bounding box center [498, 580] width 202 height 50
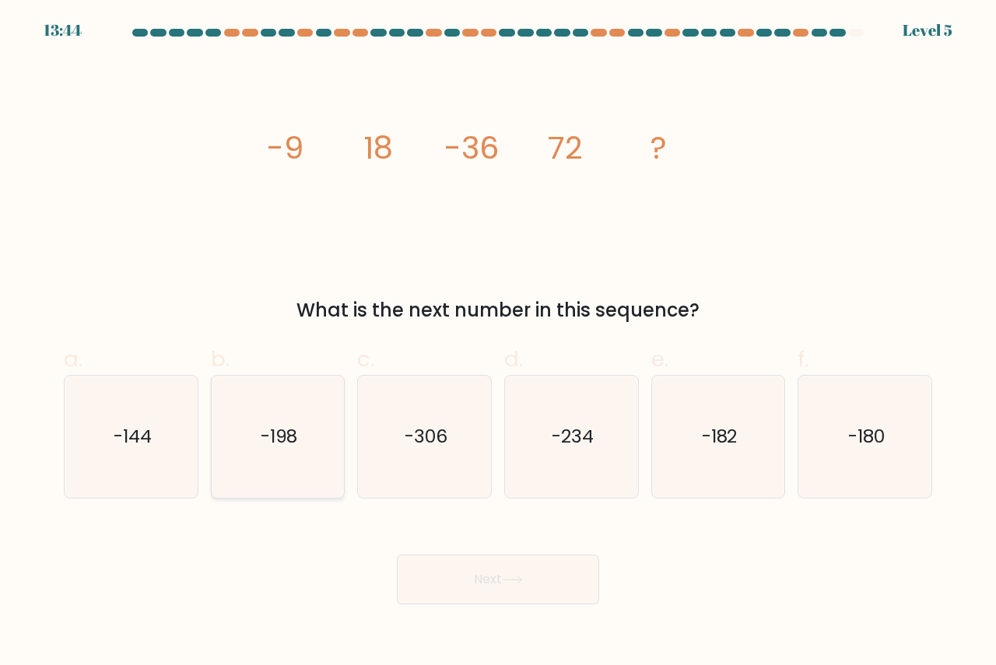
click at [268, 431] on text "-198" at bounding box center [279, 436] width 37 height 26
click at [498, 343] on input "b. -198" at bounding box center [498, 338] width 1 height 10
radio input "true"
click at [507, 569] on button "Next" at bounding box center [498, 580] width 202 height 50
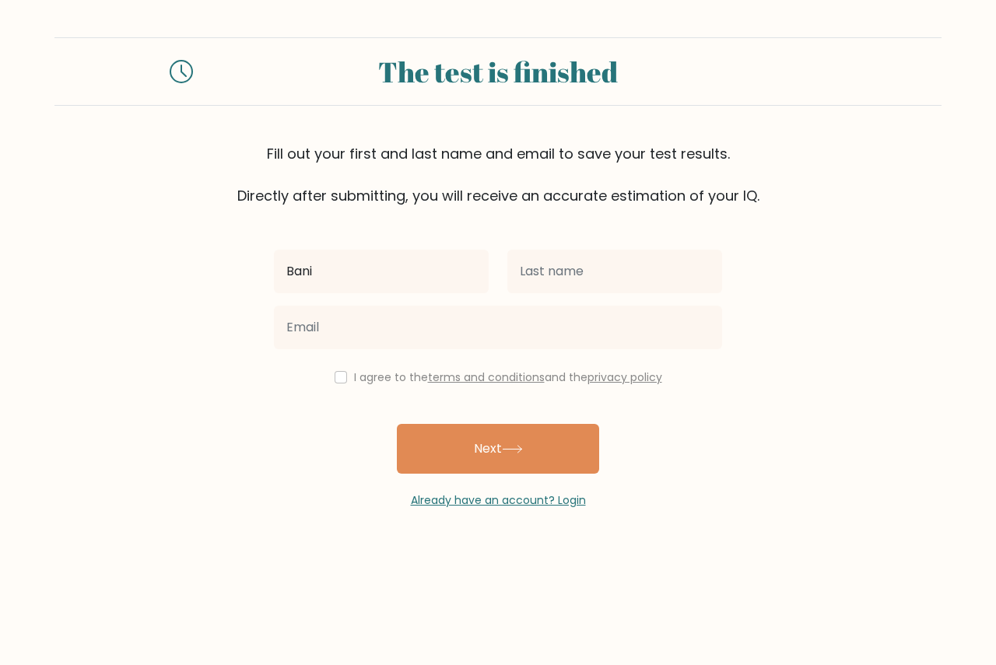
type input "Bani"
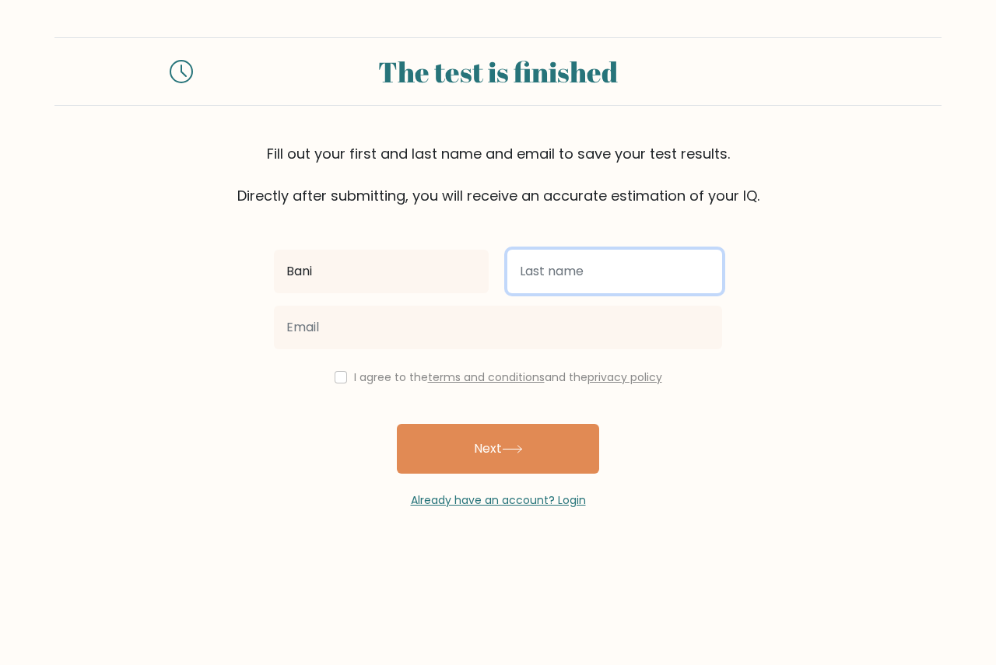
click at [585, 276] on input "text" at bounding box center [614, 272] width 215 height 44
type input "[PERSON_NAME]"
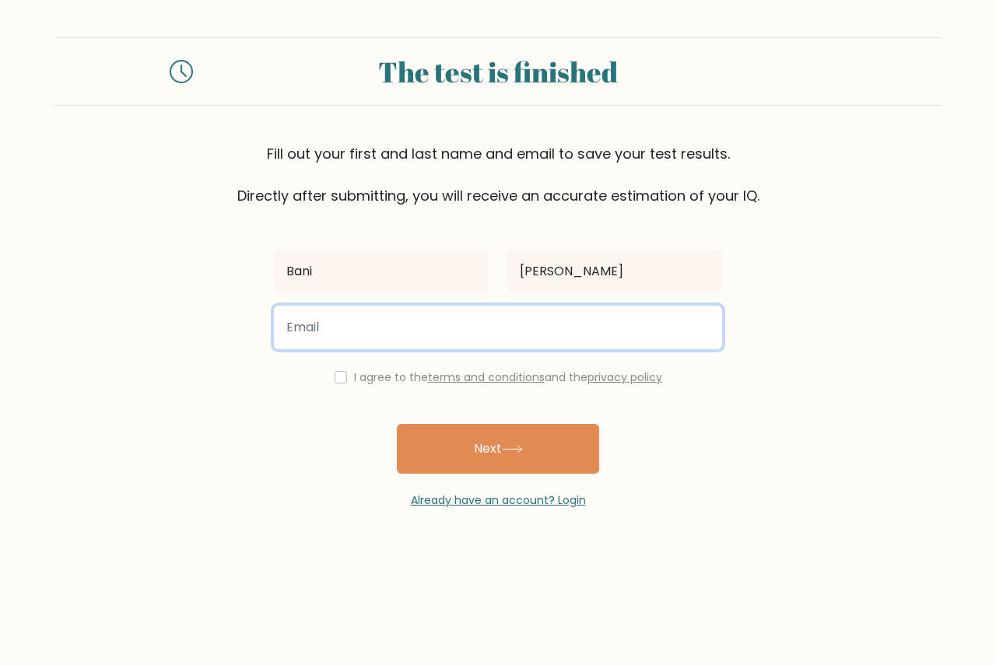
click at [493, 327] on input "email" at bounding box center [498, 328] width 448 height 44
type input "27jezreel@gmail.com"
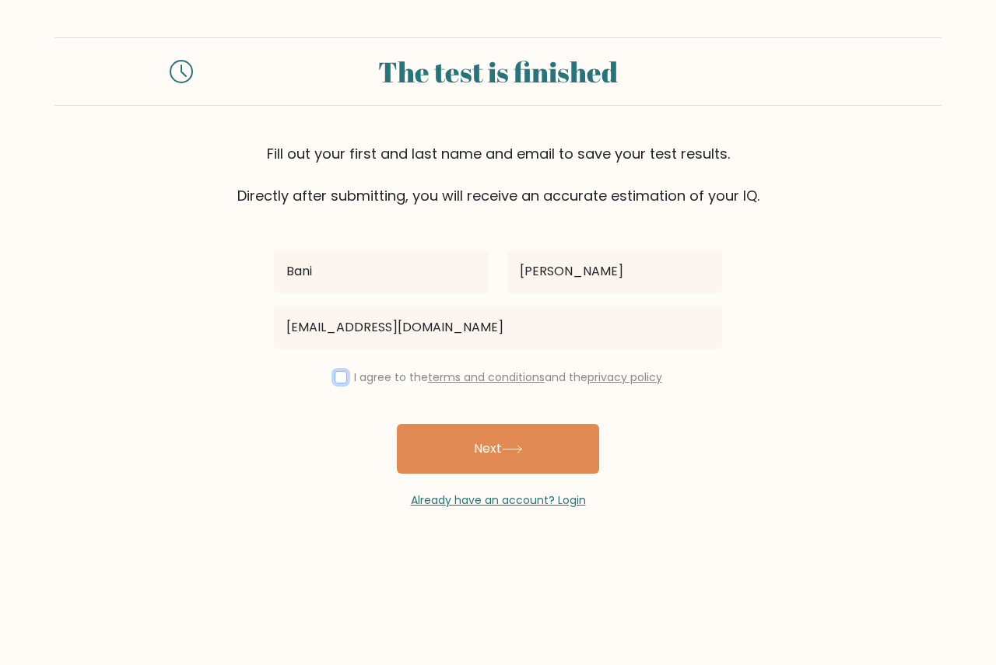
click at [335, 373] on input "checkbox" at bounding box center [341, 377] width 12 height 12
checkbox input "true"
click at [548, 461] on button "Next" at bounding box center [498, 449] width 202 height 50
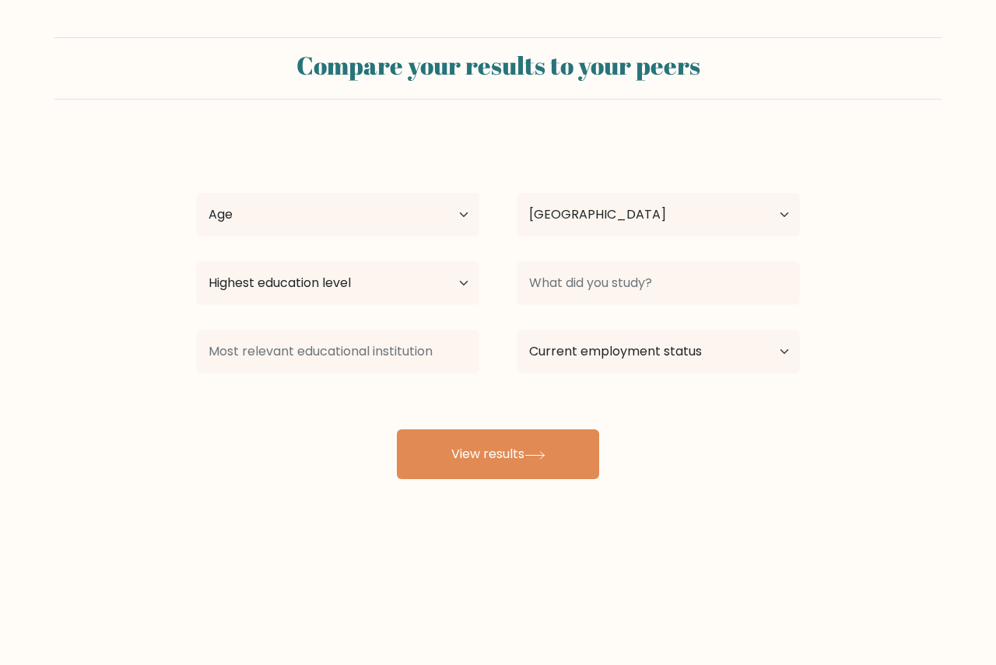
select select "GT"
click at [384, 230] on select "Age Under [DEMOGRAPHIC_DATA] [DEMOGRAPHIC_DATA] [DEMOGRAPHIC_DATA] [DEMOGRAPHIC…" at bounding box center [337, 215] width 283 height 44
select select "35_44"
click at [196, 193] on select "Age Under [DEMOGRAPHIC_DATA] [DEMOGRAPHIC_DATA] [DEMOGRAPHIC_DATA] [DEMOGRAPHIC…" at bounding box center [337, 215] width 283 height 44
click at [360, 279] on select "Highest education level No schooling Primary Lower Secondary Upper Secondary Oc…" at bounding box center [337, 283] width 283 height 44
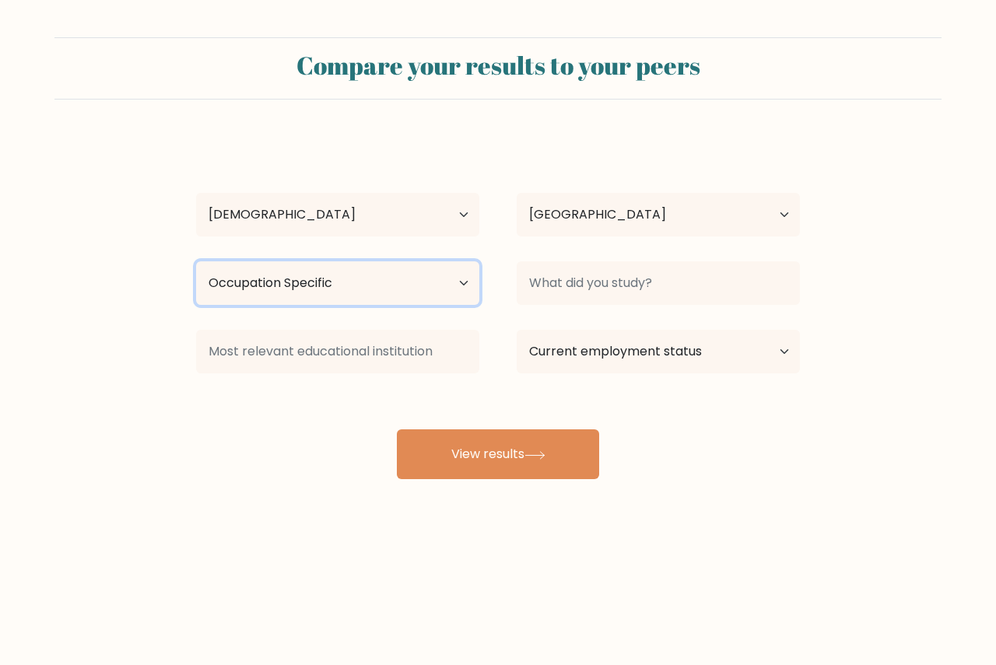
click at [196, 261] on select "Highest education level No schooling Primary Lower Secondary Upper Secondary Oc…" at bounding box center [337, 283] width 283 height 44
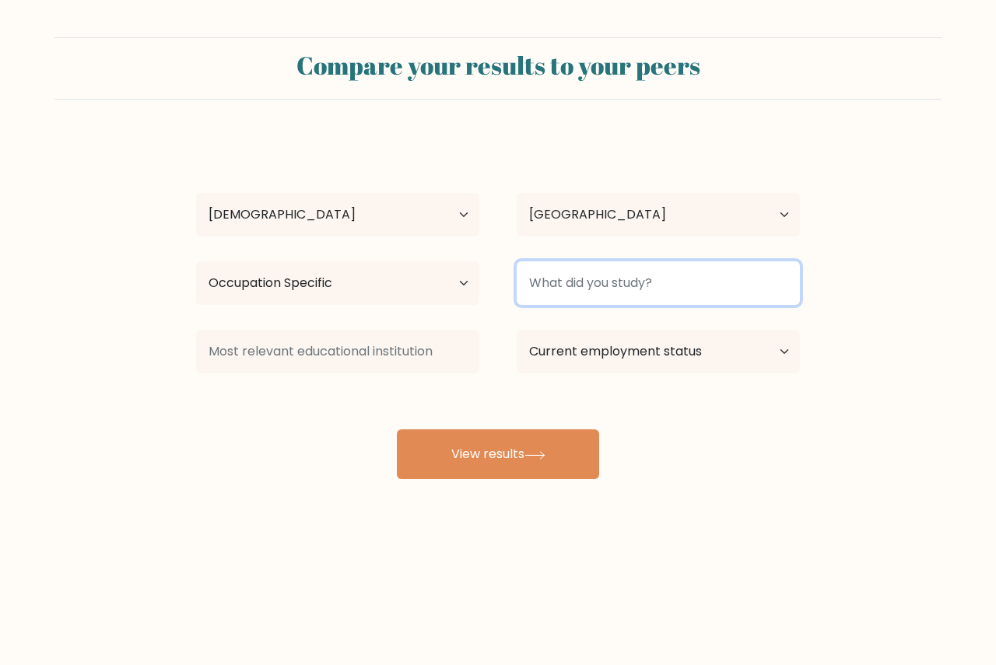
click at [642, 278] on input at bounding box center [658, 283] width 283 height 44
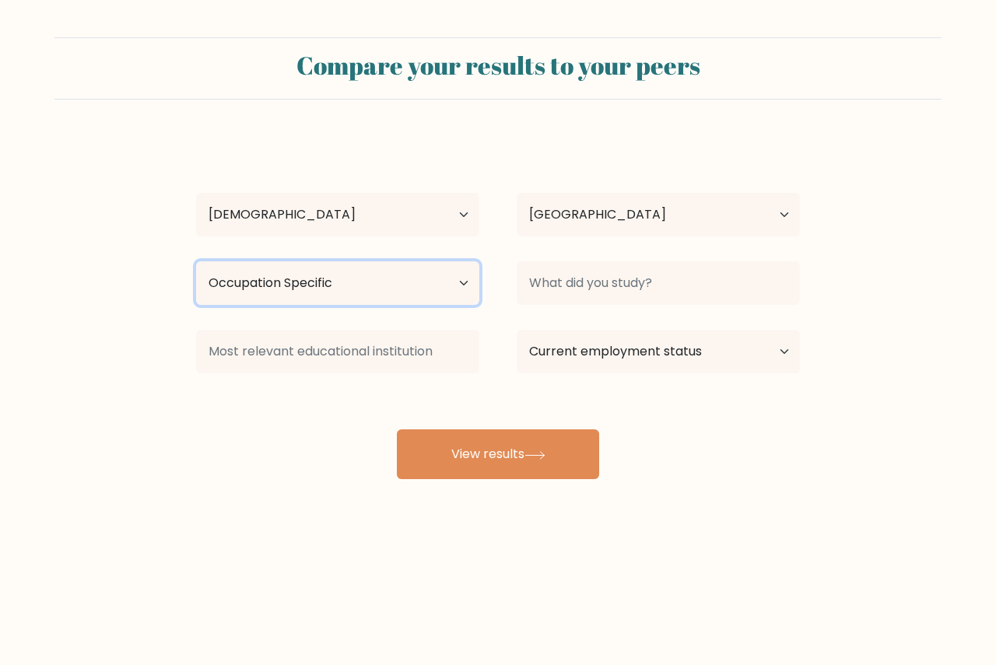
click at [417, 282] on select "Highest education level No schooling Primary Lower Secondary Upper Secondary Oc…" at bounding box center [337, 283] width 283 height 44
click at [315, 292] on select "Highest education level No schooling Primary Lower Secondary Upper Secondary Oc…" at bounding box center [337, 283] width 283 height 44
select select "upper_secondary"
click at [196, 261] on select "Highest education level No schooling Primary Lower Secondary Upper Secondary Oc…" at bounding box center [337, 283] width 283 height 44
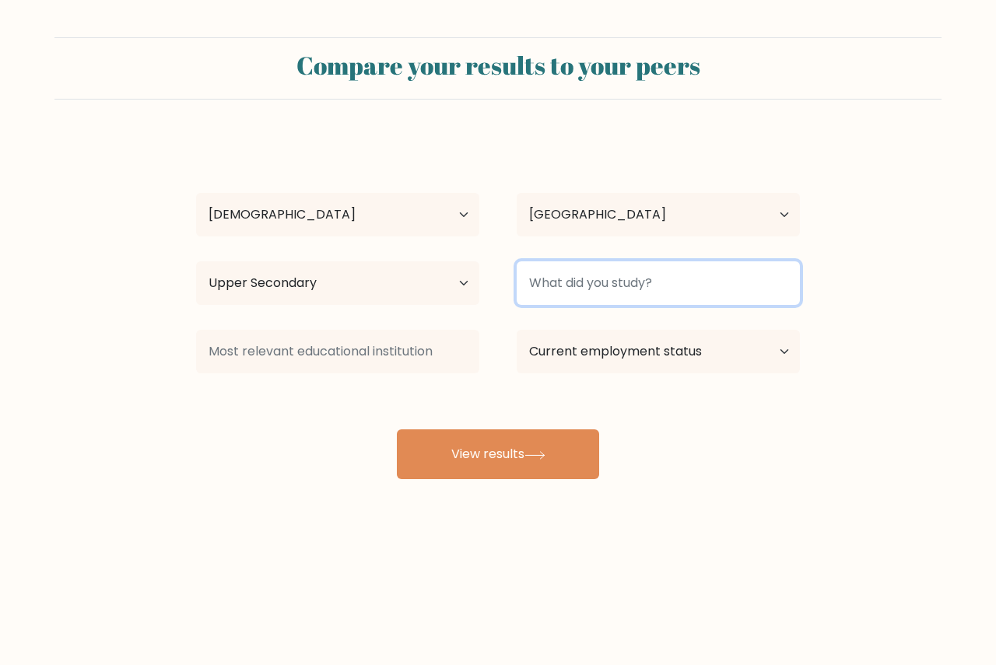
click at [742, 293] on input at bounding box center [658, 283] width 283 height 44
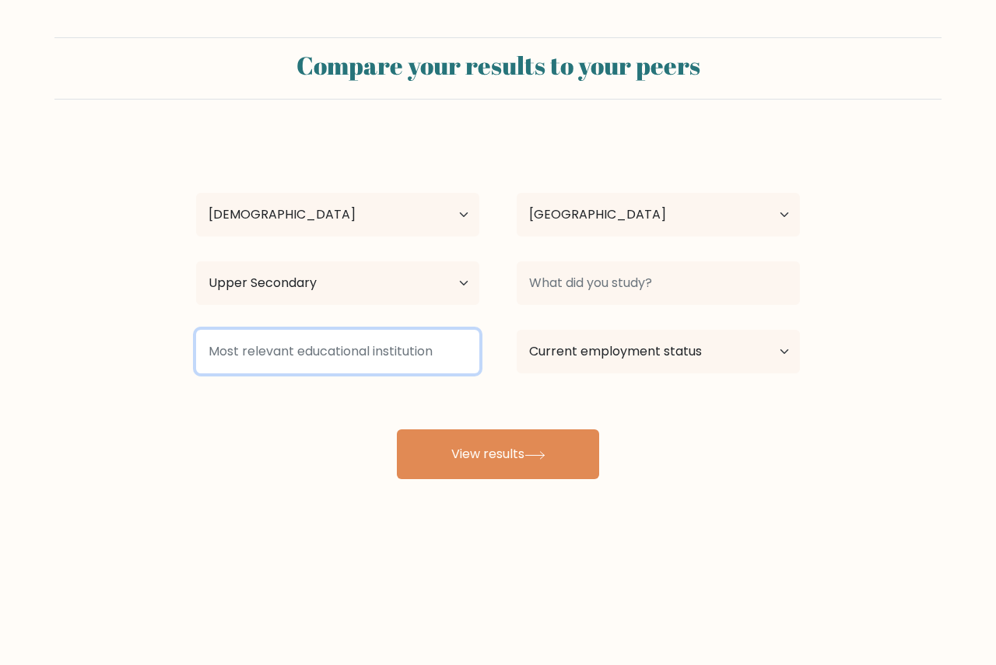
click at [329, 346] on input at bounding box center [337, 352] width 283 height 44
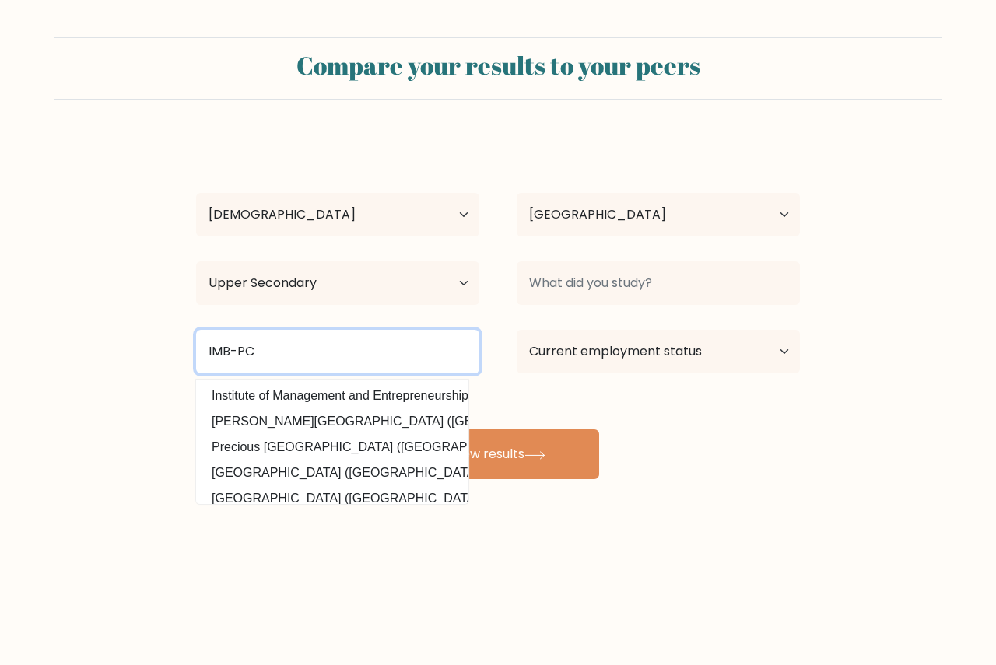
type input "IMB-PC"
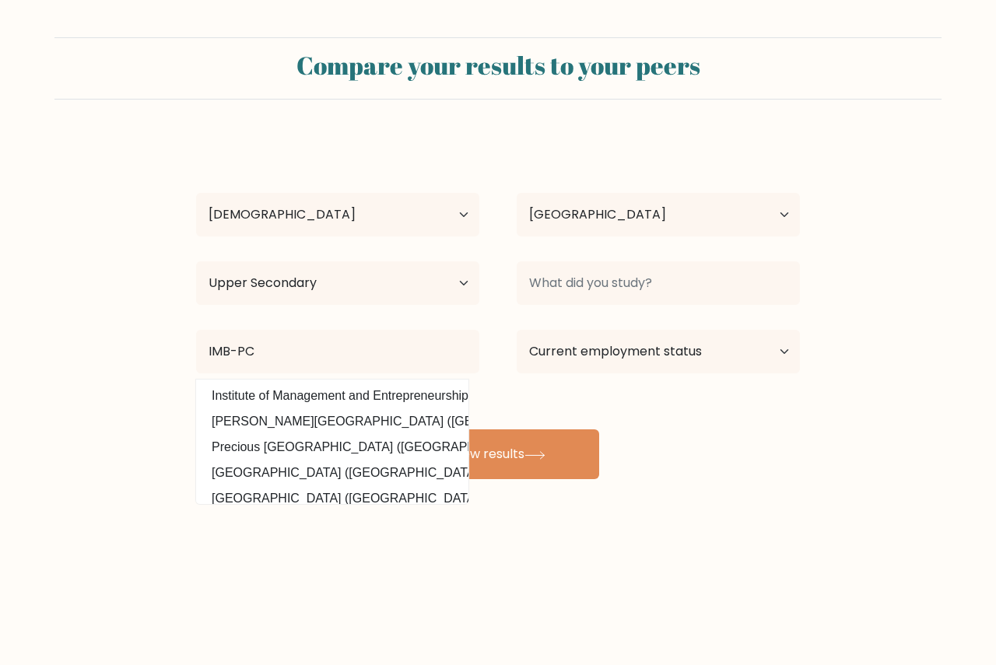
click at [131, 360] on form "Compare your results to your peers [PERSON_NAME] Age Under [DEMOGRAPHIC_DATA] […" at bounding box center [498, 258] width 996 height 442
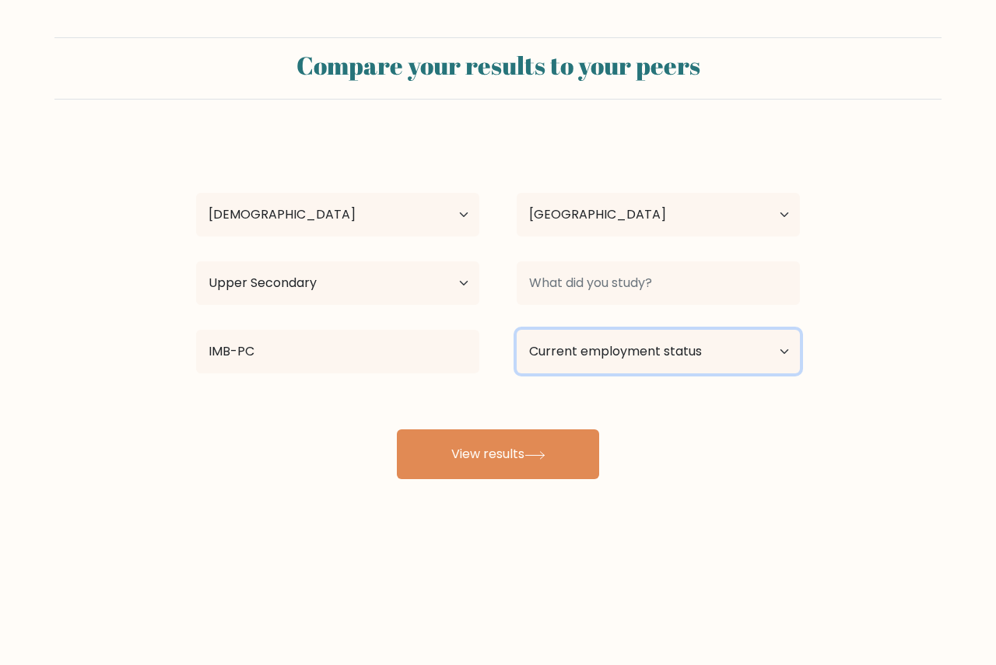
click at [691, 352] on select "Current employment status Employed Student Retired Other / prefer not to answer" at bounding box center [658, 352] width 283 height 44
select select "employed"
click at [517, 330] on select "Current employment status Employed Student Retired Other / prefer not to answer" at bounding box center [658, 352] width 283 height 44
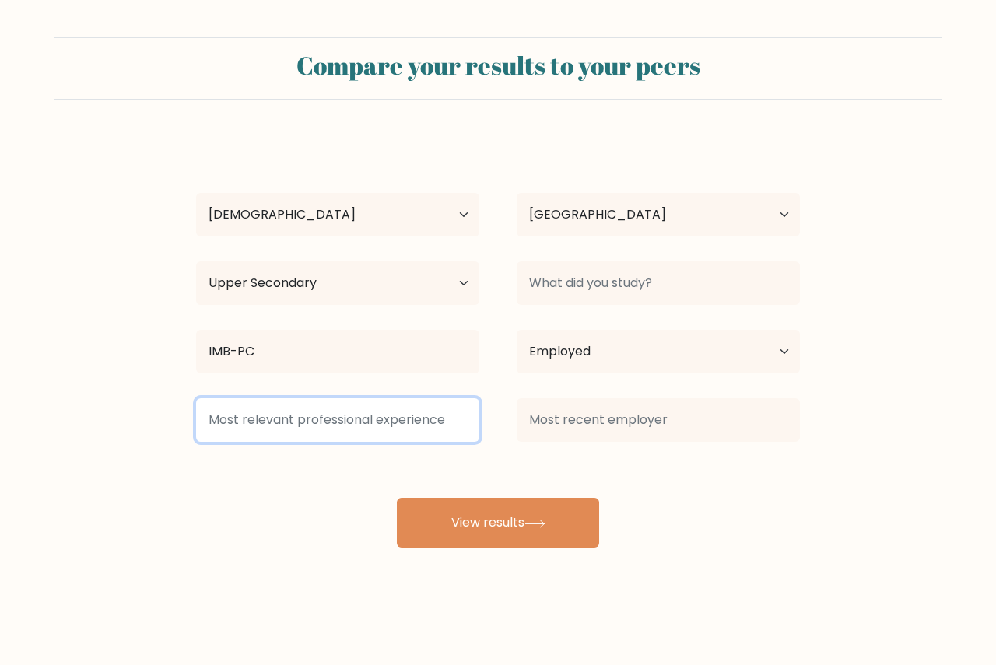
click at [287, 417] on input at bounding box center [337, 420] width 283 height 44
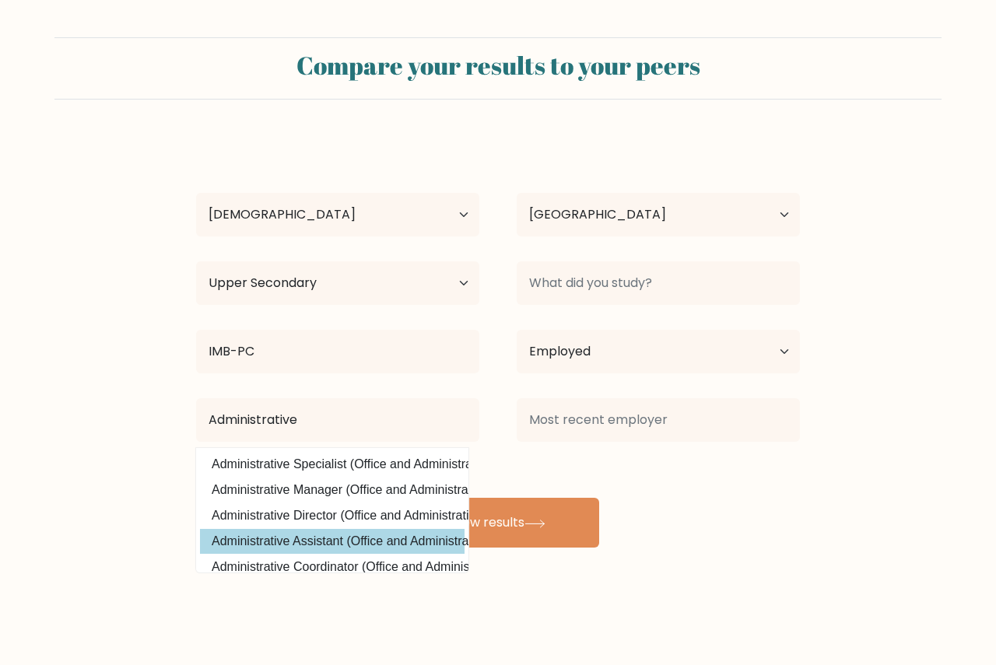
click at [305, 534] on option "Administrative Assistant (Office and Administrative Support)" at bounding box center [332, 541] width 265 height 25
type input "Administrative Assistant"
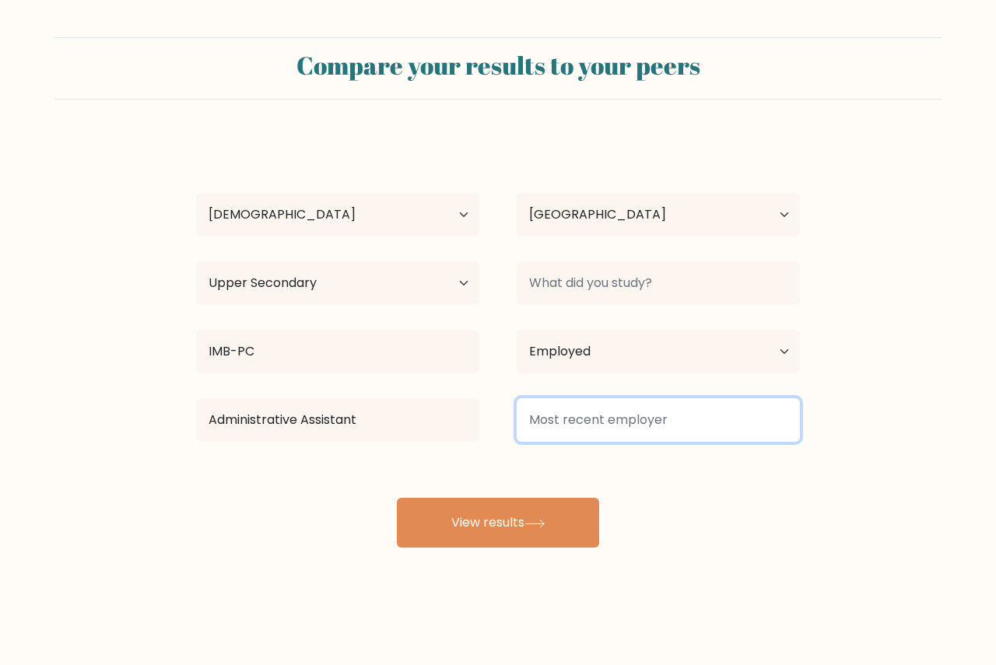
click at [616, 416] on input at bounding box center [658, 420] width 283 height 44
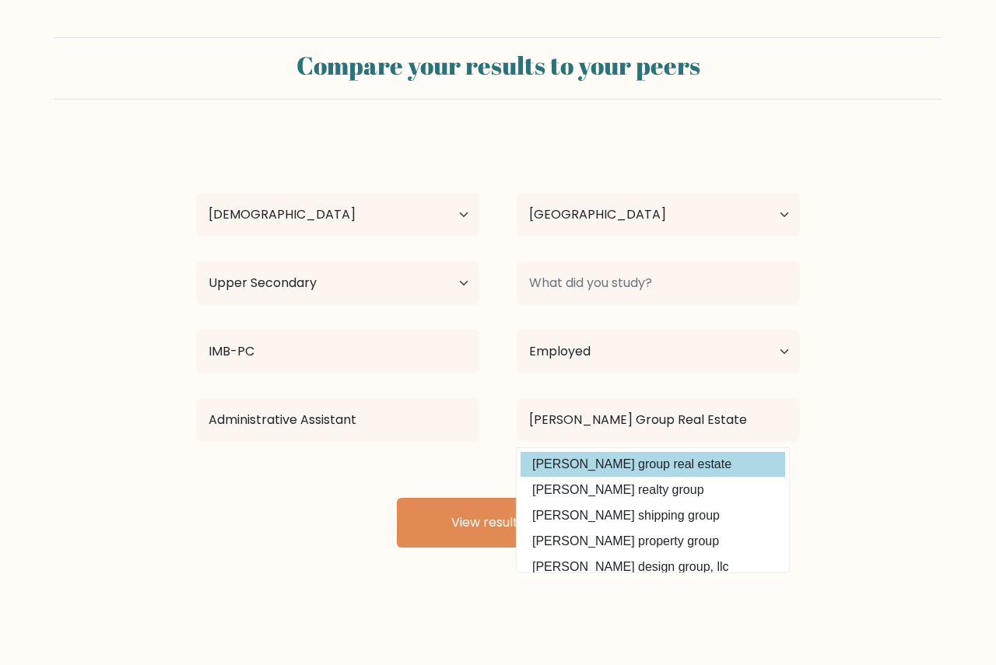
click at [651, 469] on option "[PERSON_NAME] group real estate" at bounding box center [653, 464] width 265 height 25
type input "[PERSON_NAME] group real estate"
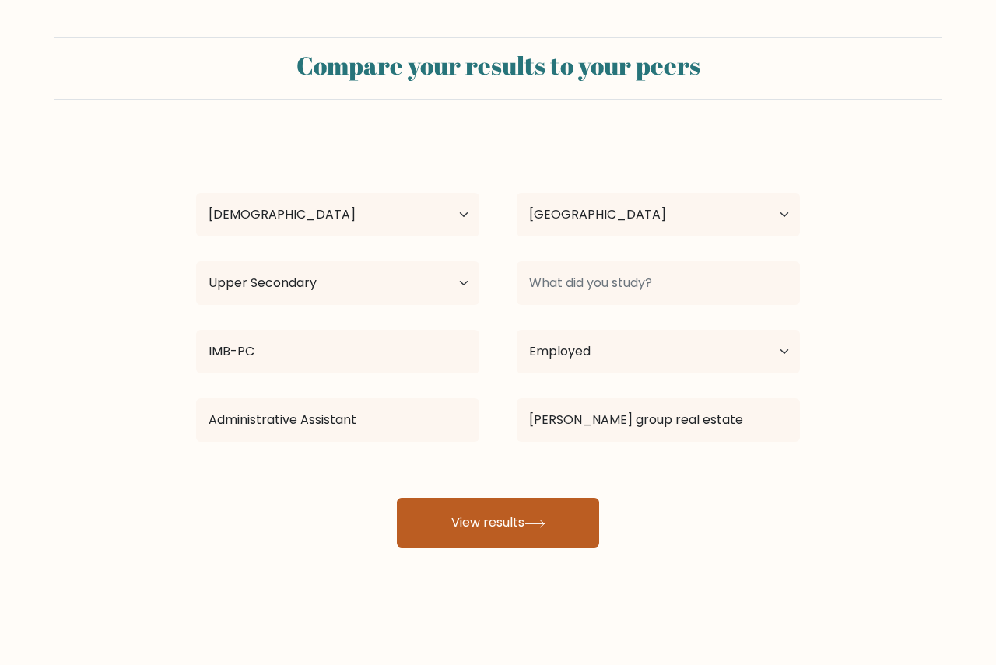
click at [492, 540] on button "View results" at bounding box center [498, 523] width 202 height 50
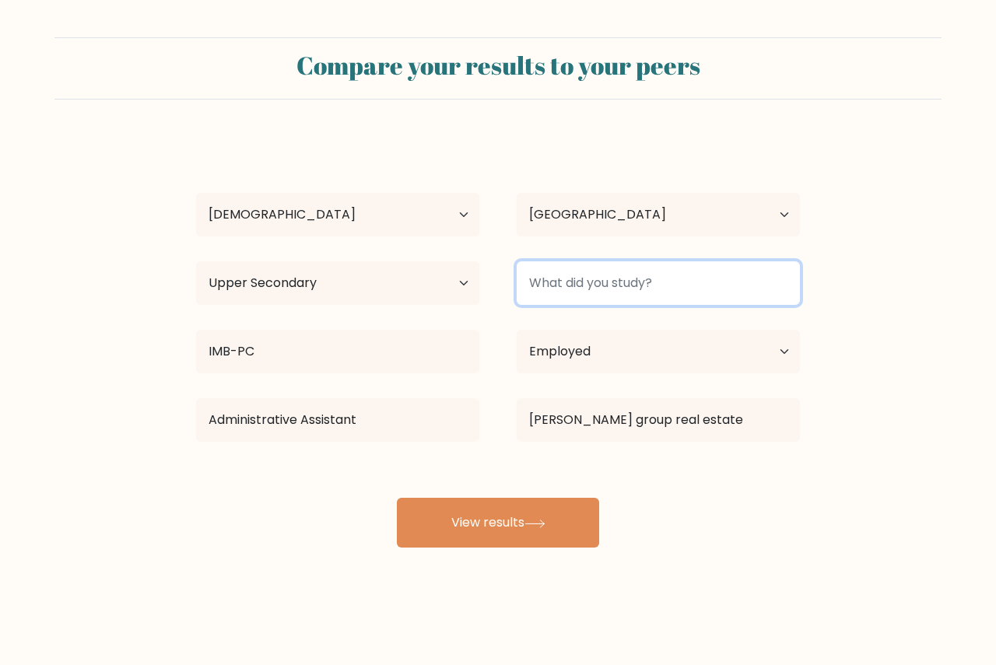
click at [707, 289] on input at bounding box center [658, 283] width 283 height 44
type input "h"
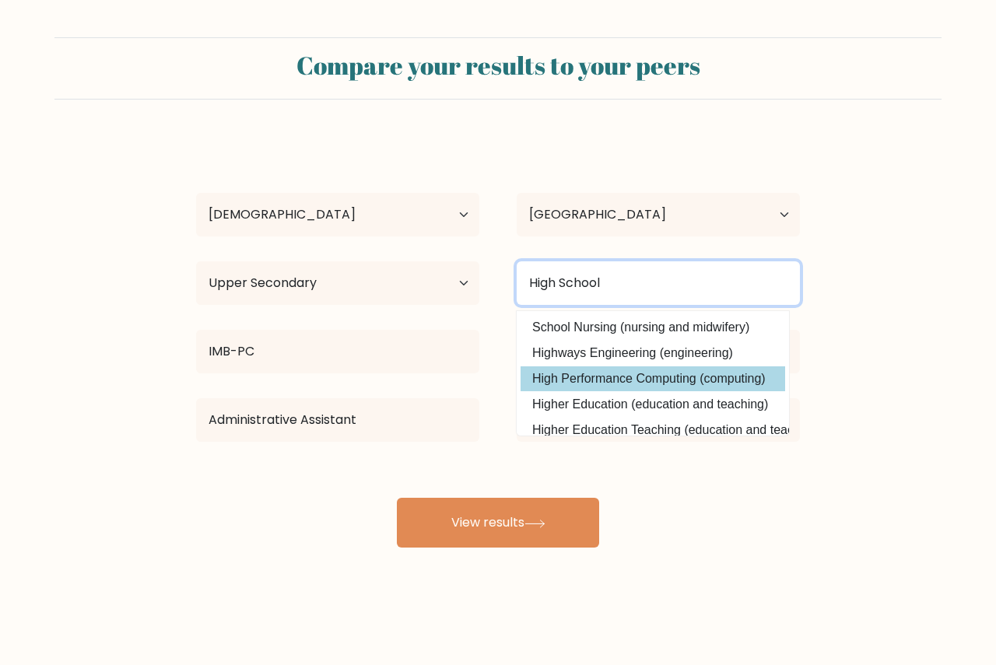
type input "High School"
